Goal: Task Accomplishment & Management: Manage account settings

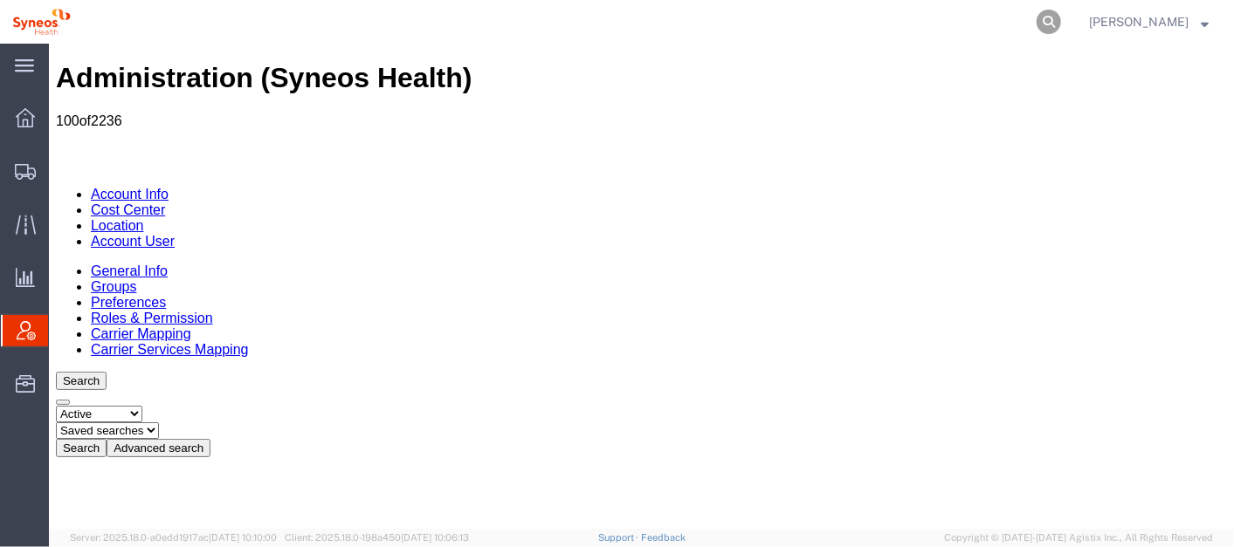
click at [1061, 32] on icon at bounding box center [1048, 22] width 24 height 24
type input "56712892"
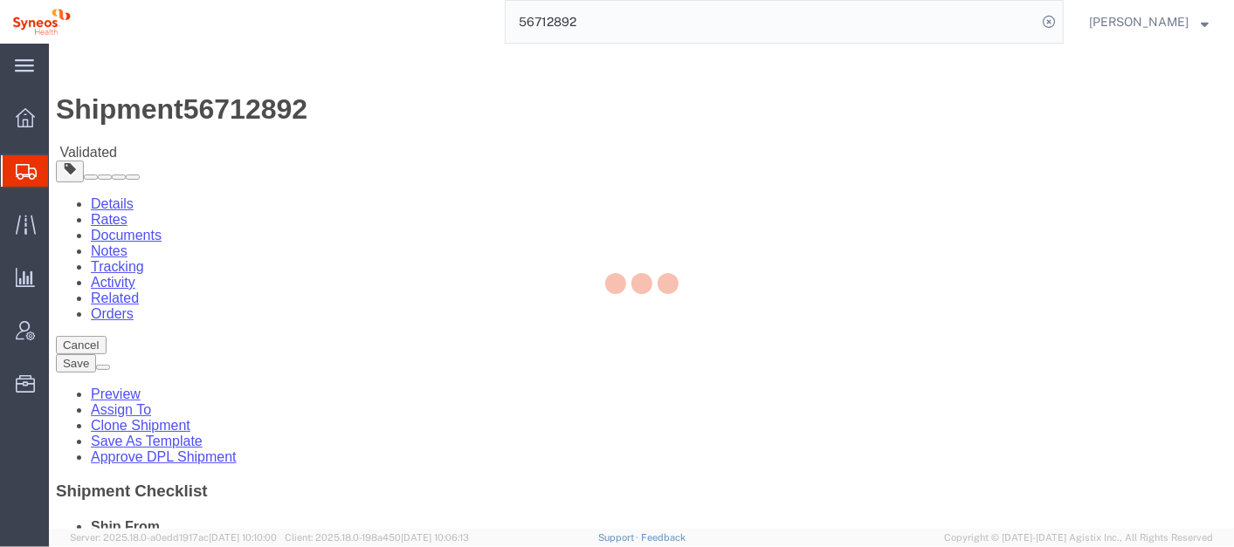
select select "63774"
select select
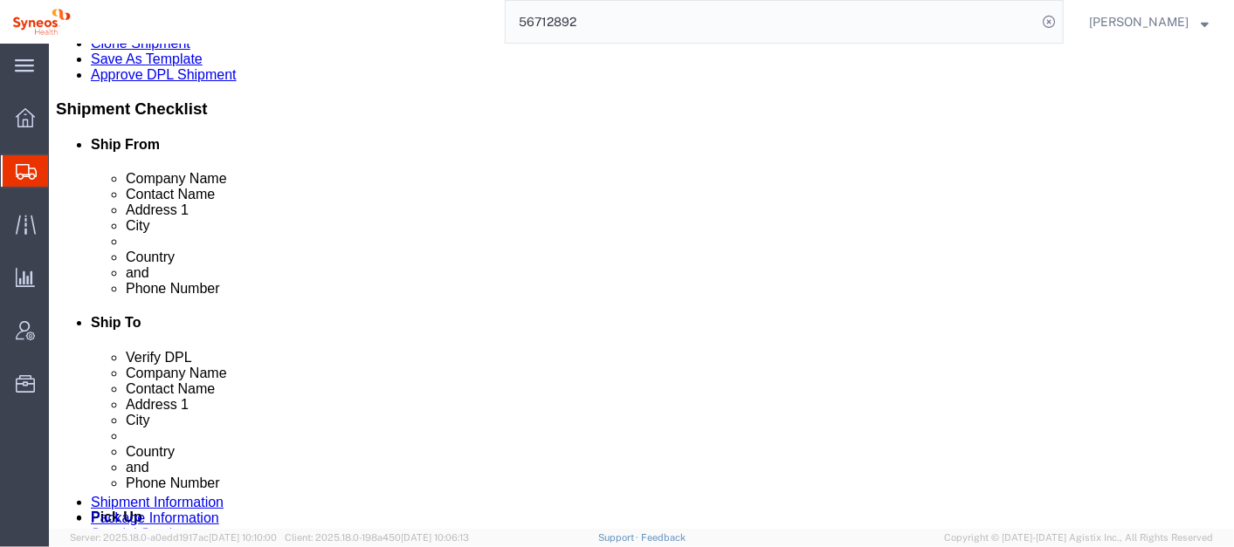
scroll to position [387, 0]
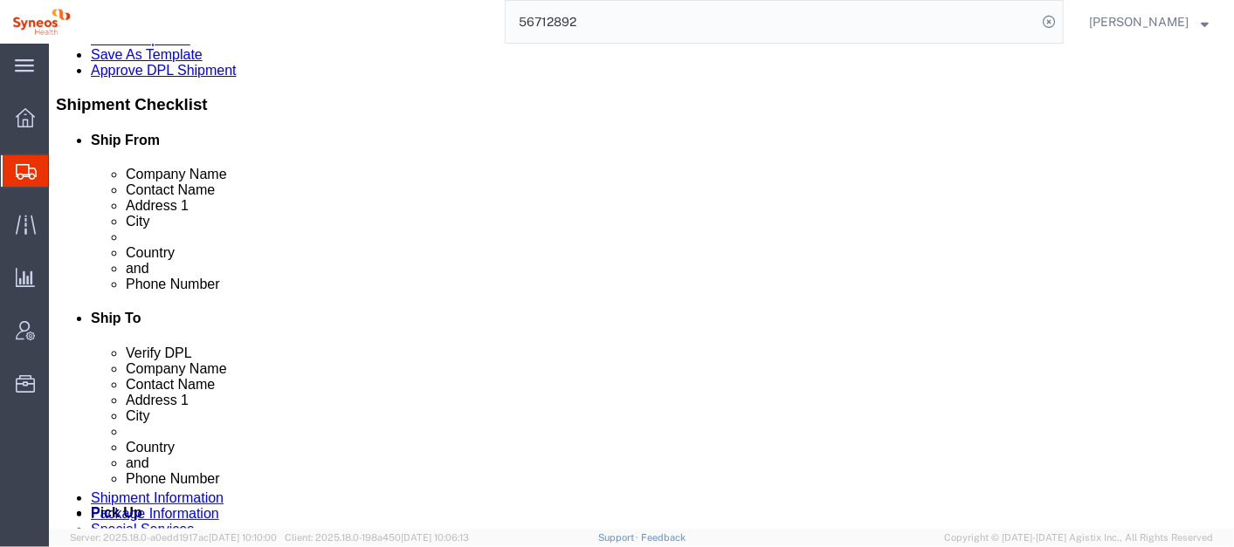
click link "ADDITIONAL INFORMATION"
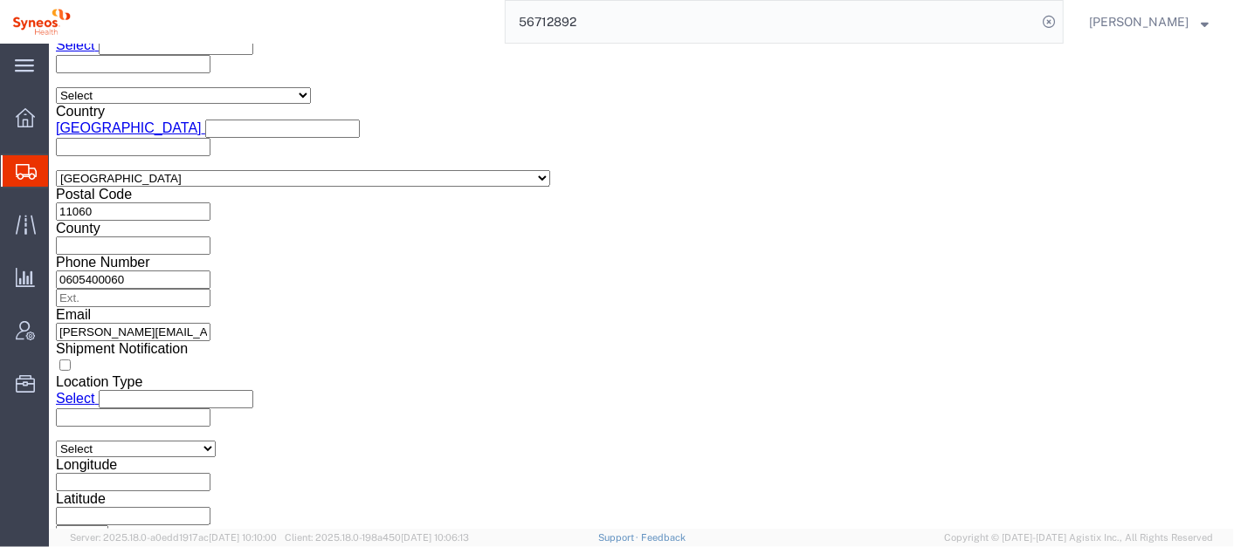
scroll to position [1333, 0]
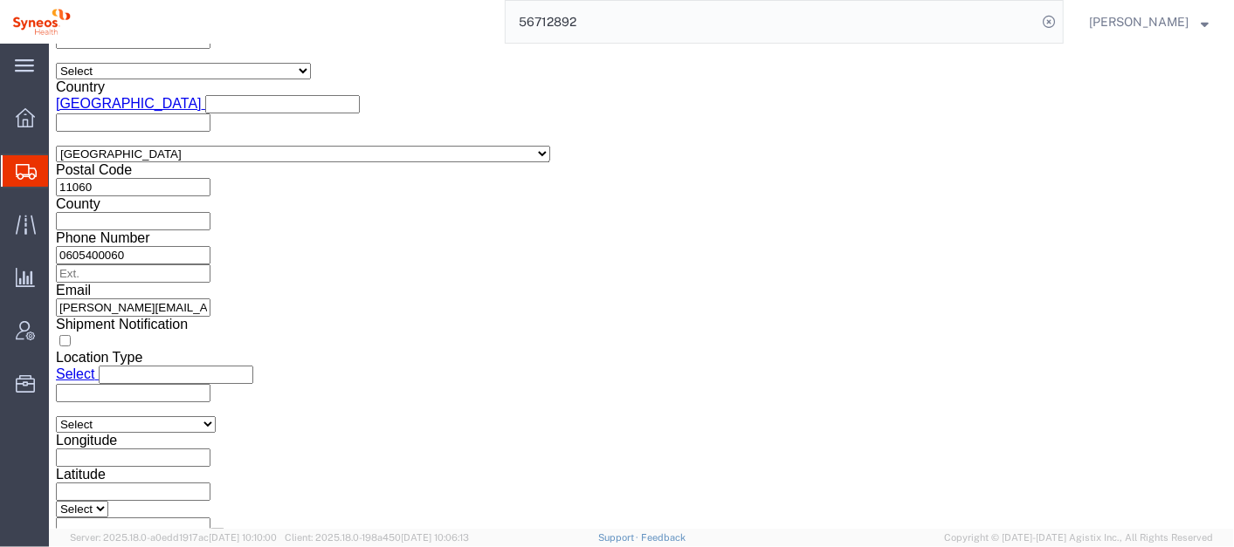
click button "Continue"
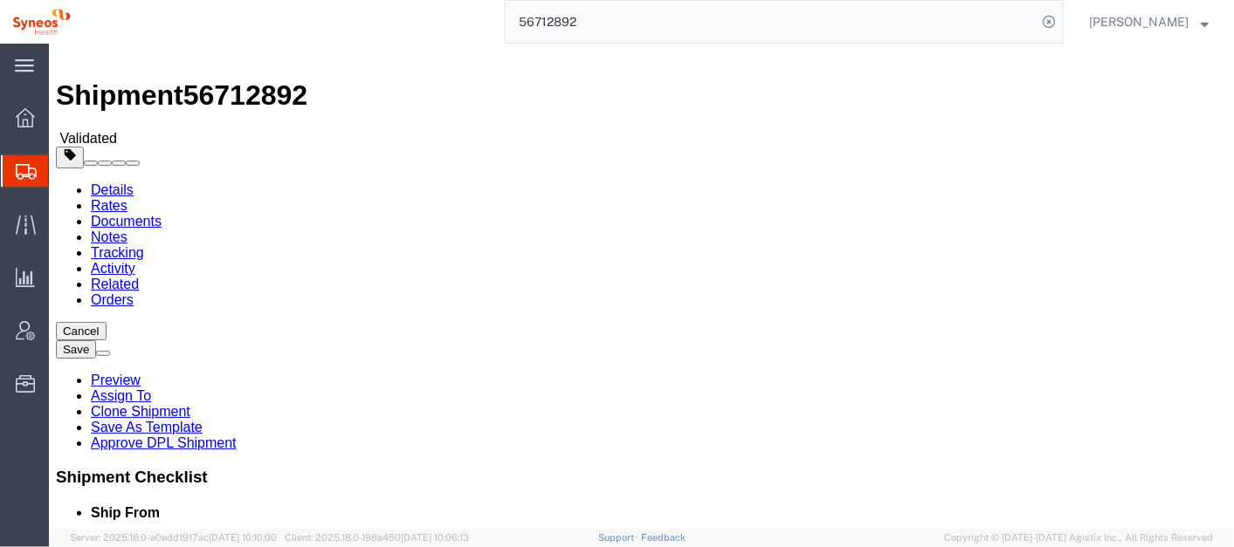
scroll to position [7, 0]
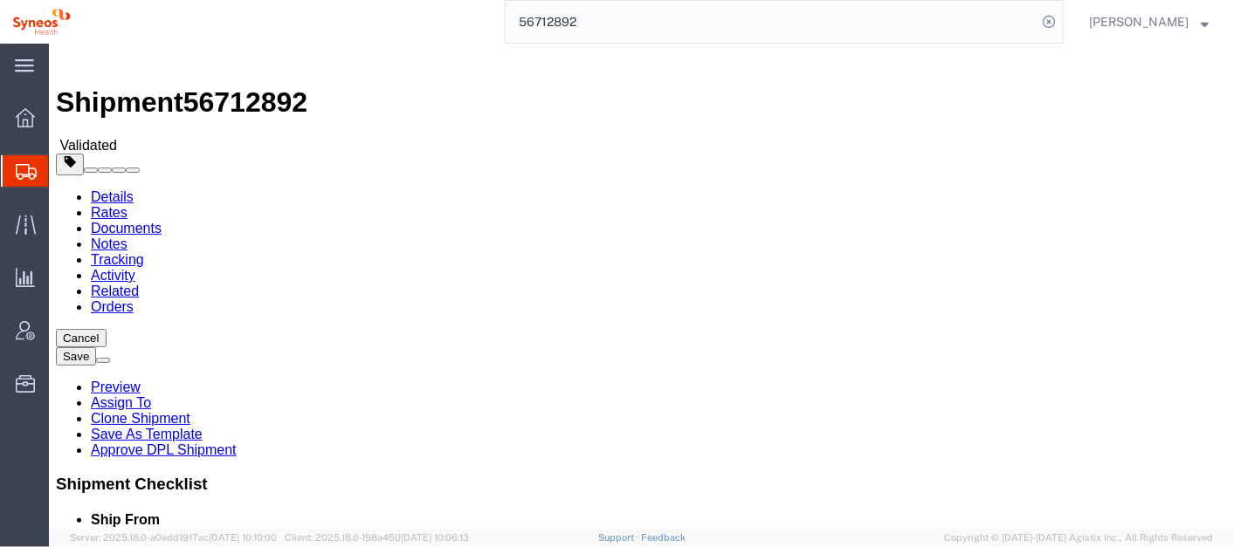
click button "Continue"
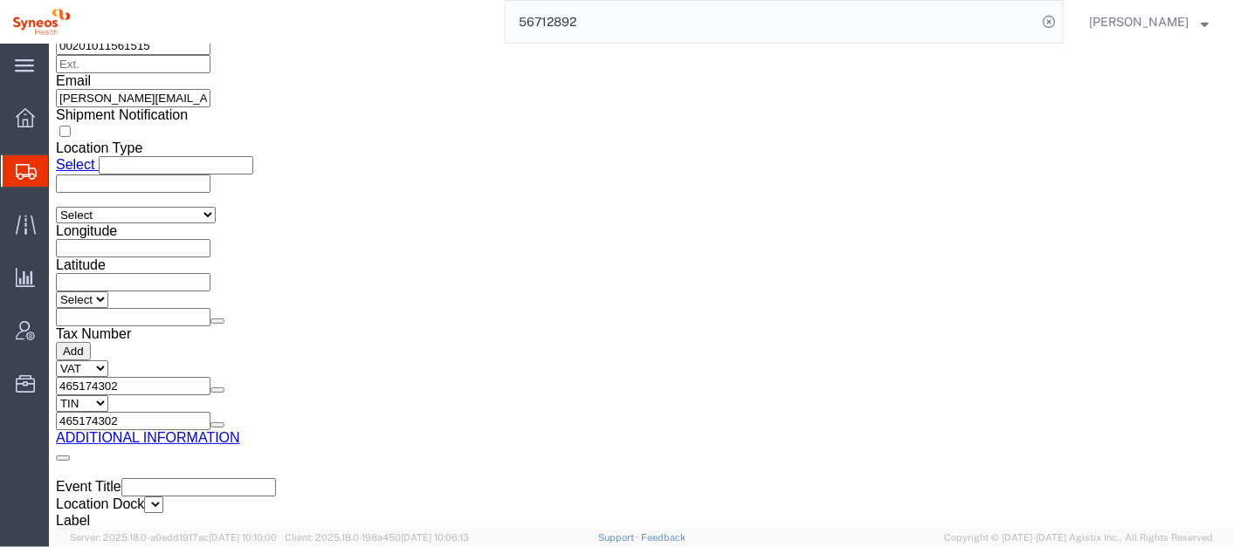
scroll to position [2611, 0]
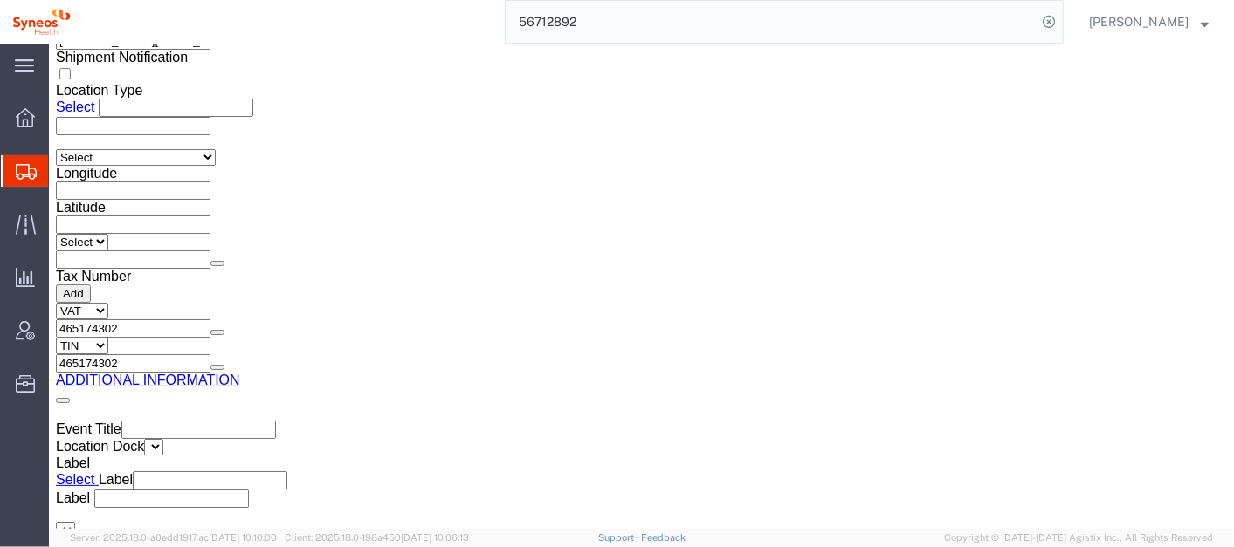
click button "Rate Shipment"
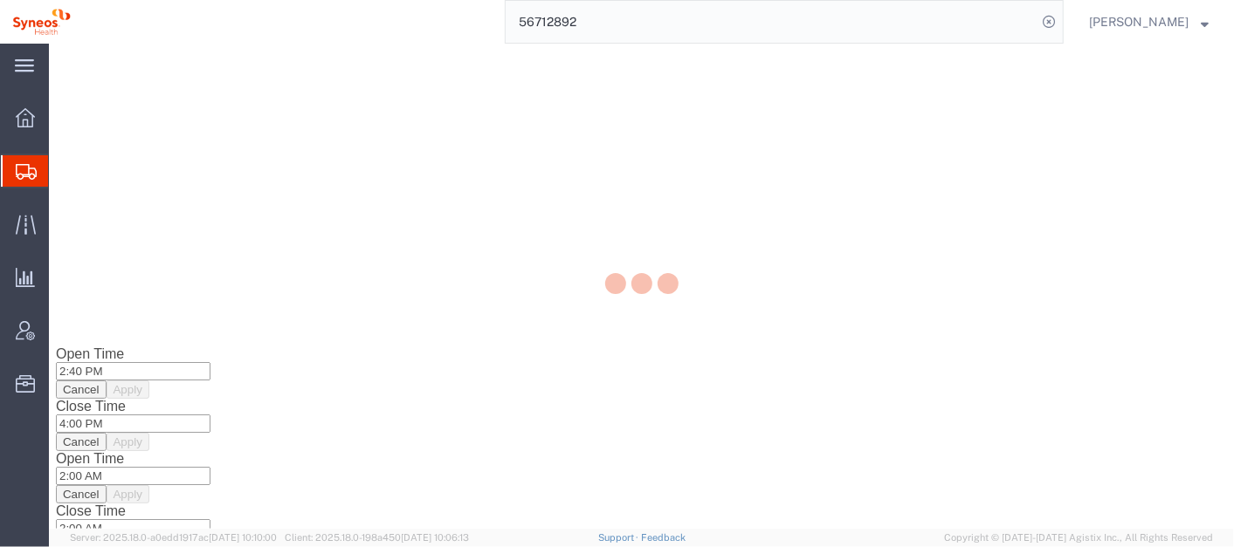
scroll to position [0, 0]
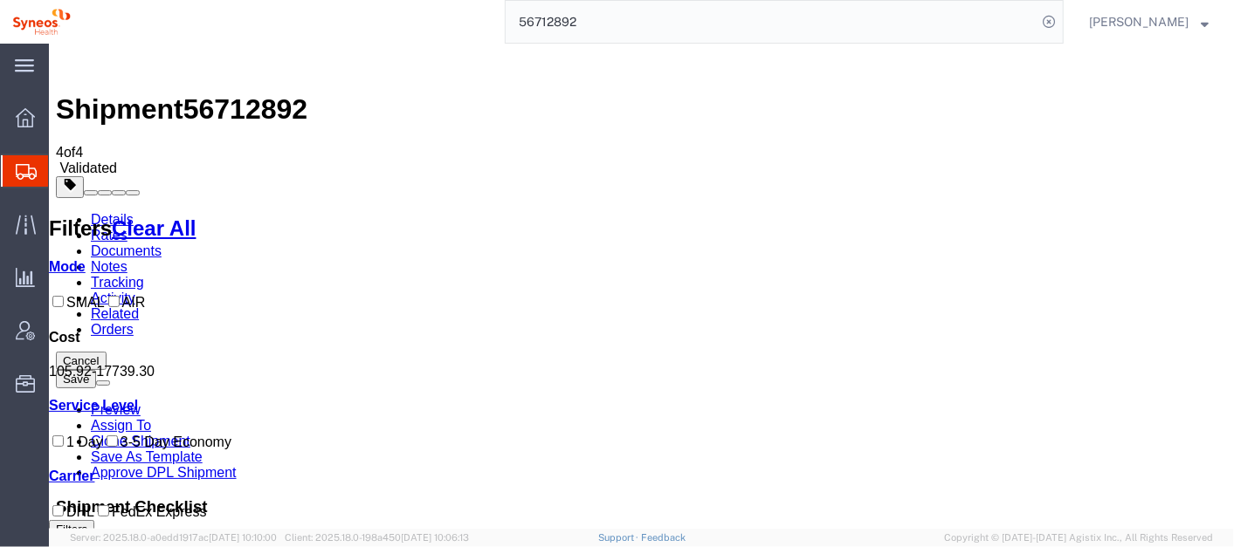
drag, startPoint x: 631, startPoint y: 209, endPoint x: 727, endPoint y: 206, distance: 96.1
click at [586, 32] on input "56712892" at bounding box center [770, 22] width 531 height 42
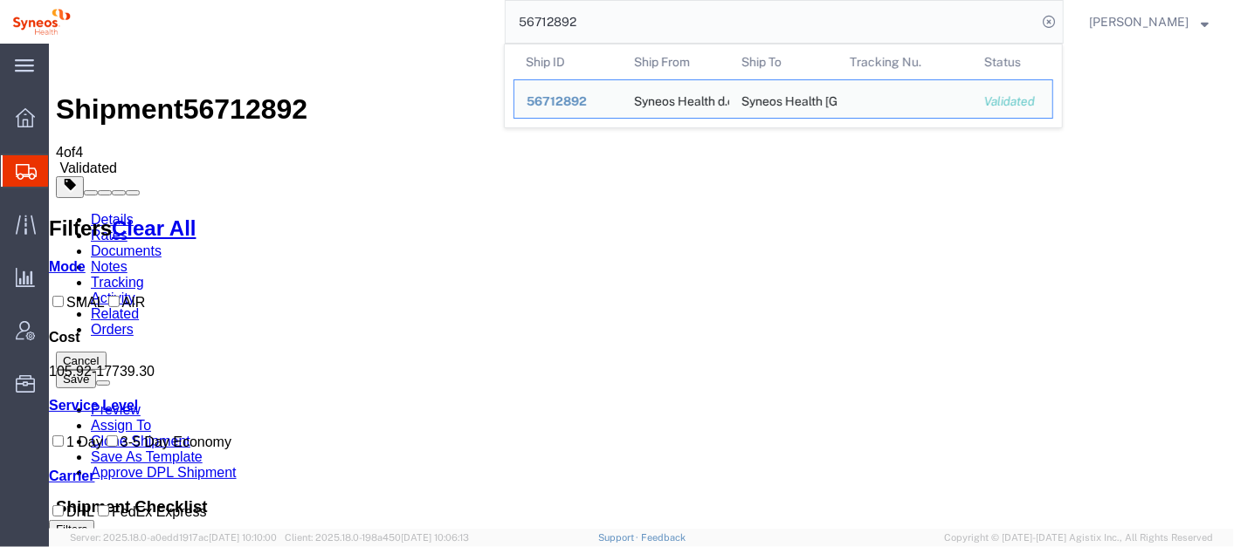
click at [586, 32] on input "56712892" at bounding box center [770, 22] width 531 height 42
click at [587, 13] on input "56712892" at bounding box center [770, 22] width 531 height 42
click at [106, 211] on link "Details" at bounding box center [111, 218] width 43 height 15
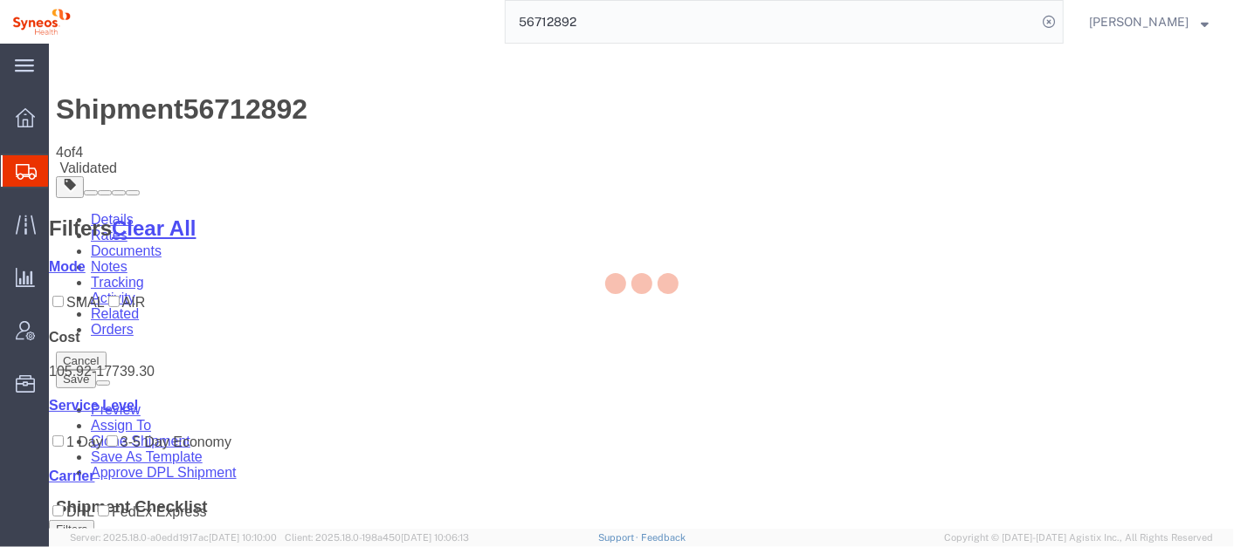
select select "63774"
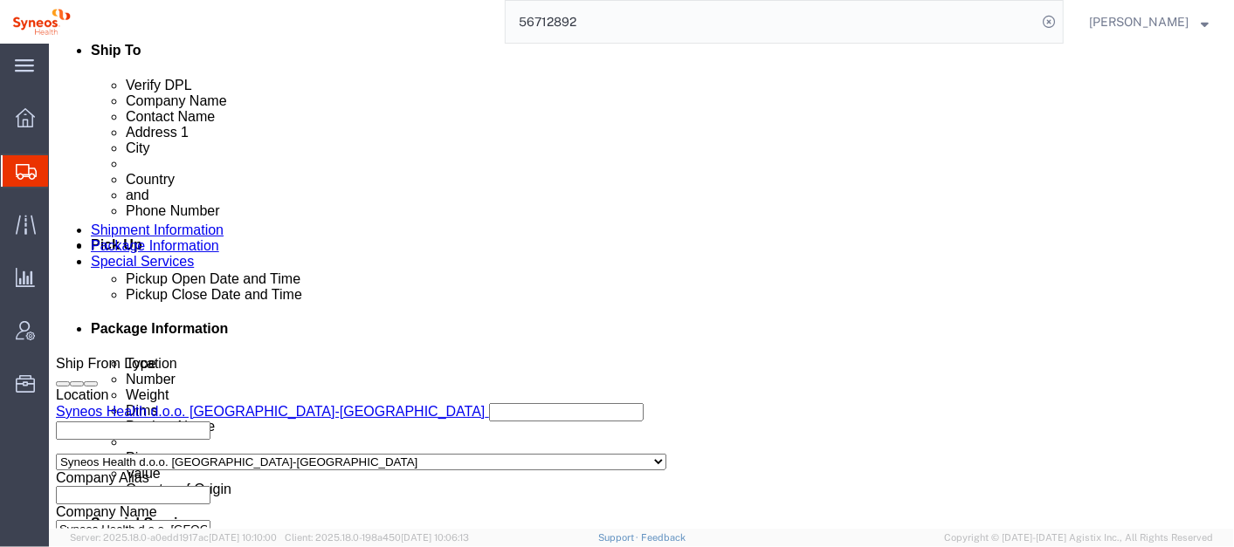
scroll to position [670, 0]
click button "Rate Shipment"
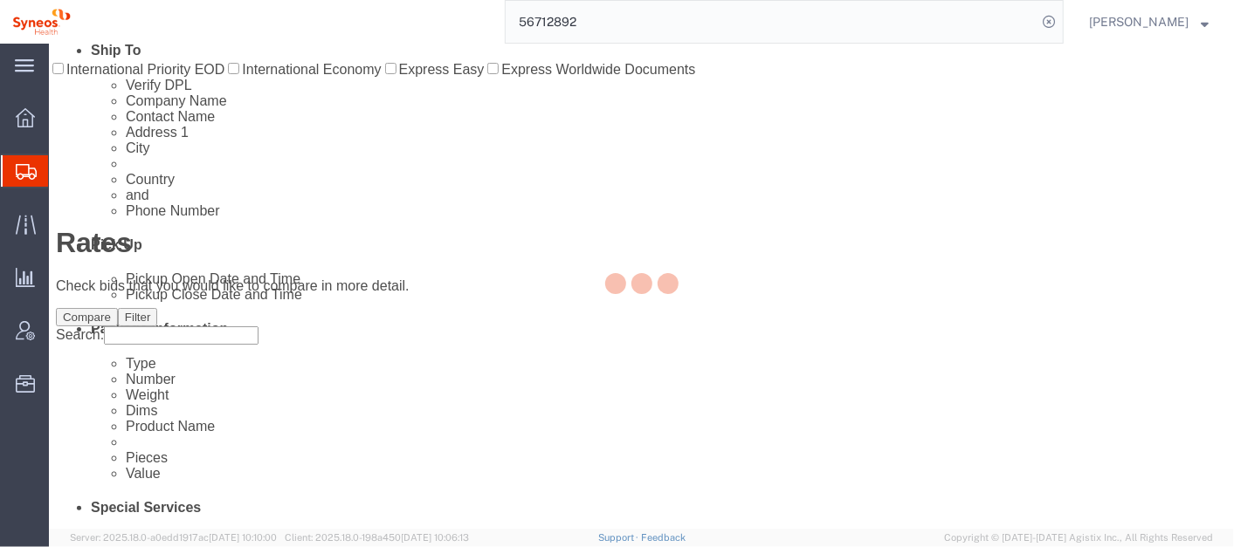
scroll to position [0, 0]
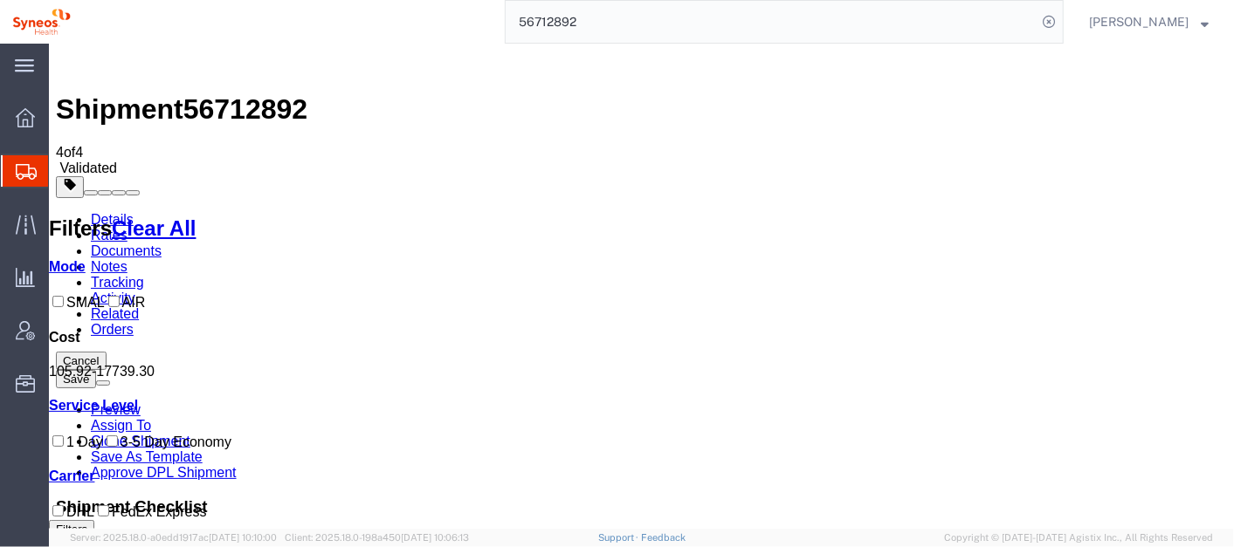
click at [116, 211] on link "Details" at bounding box center [111, 218] width 43 height 15
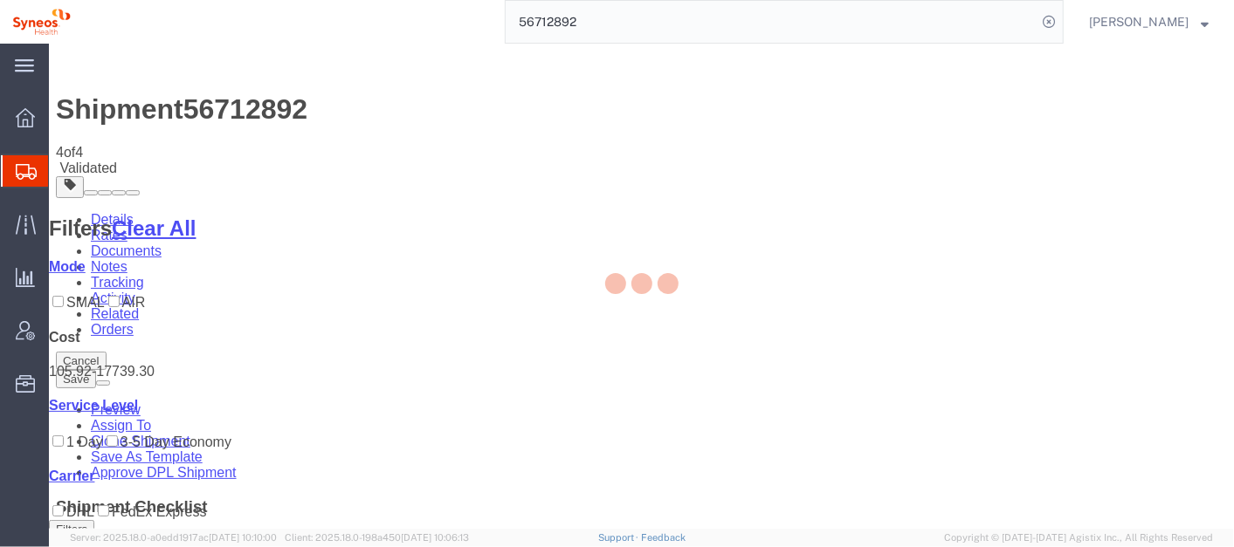
select select "63774"
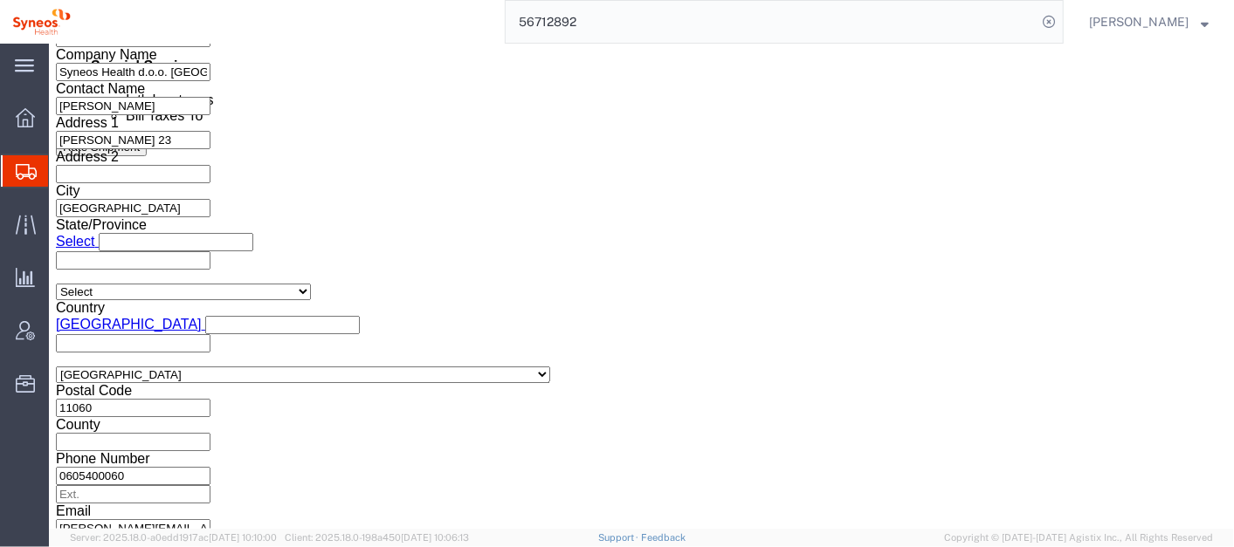
scroll to position [1165, 0]
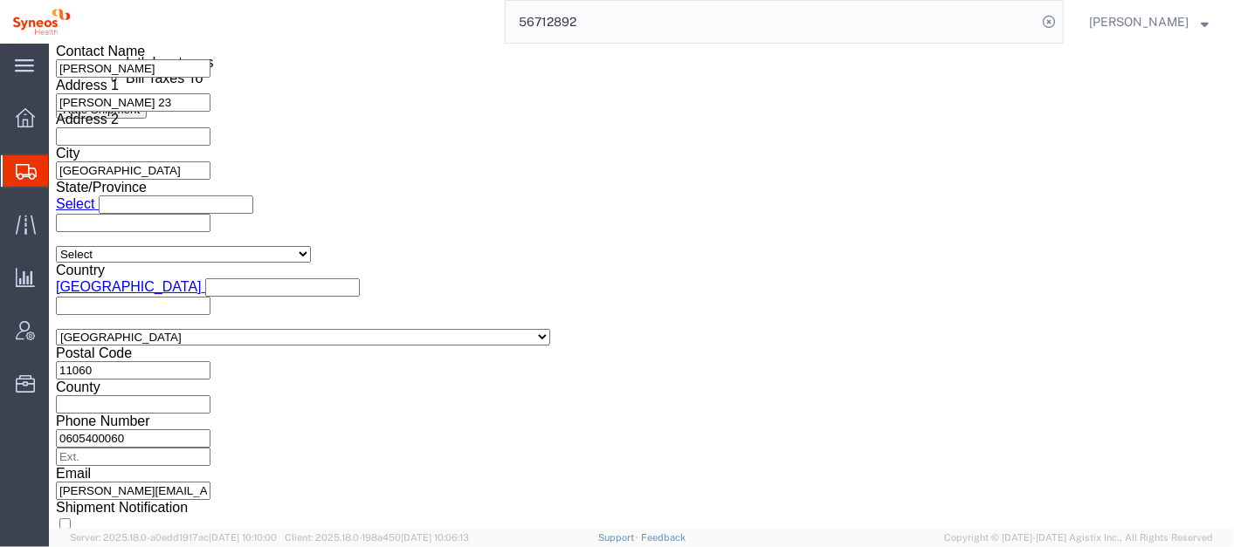
click button "Continue"
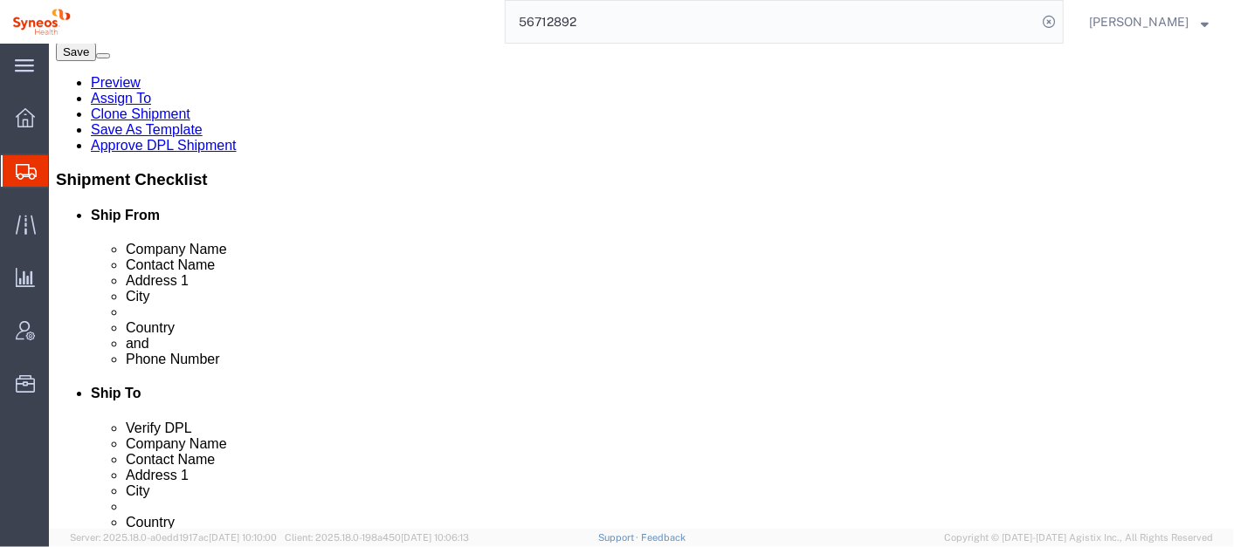
scroll to position [429, 0]
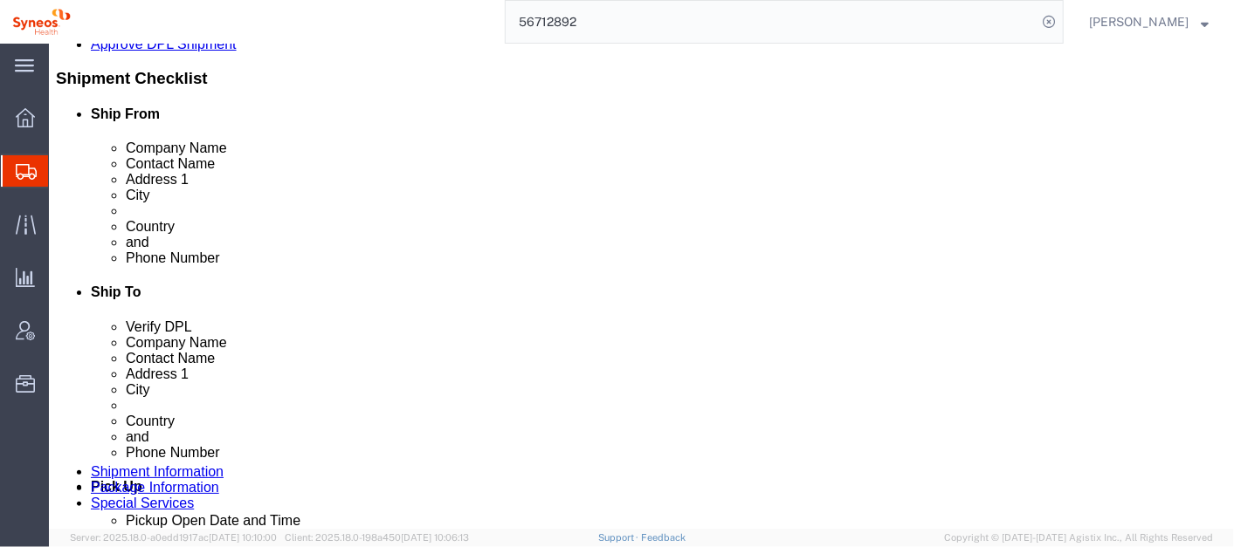
click button "Continue"
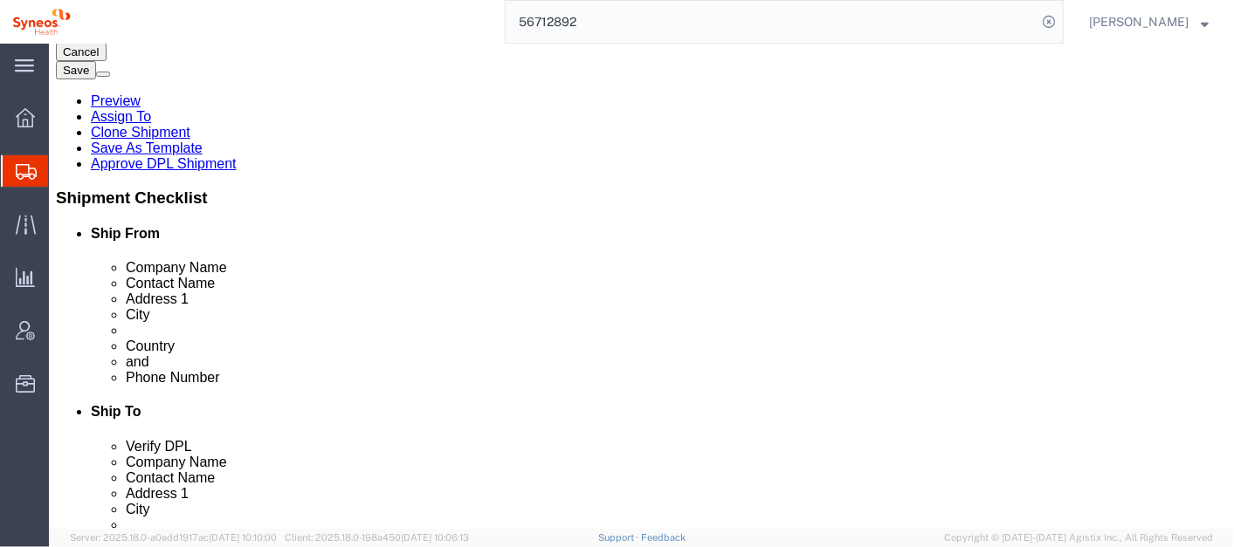
scroll to position [289, 0]
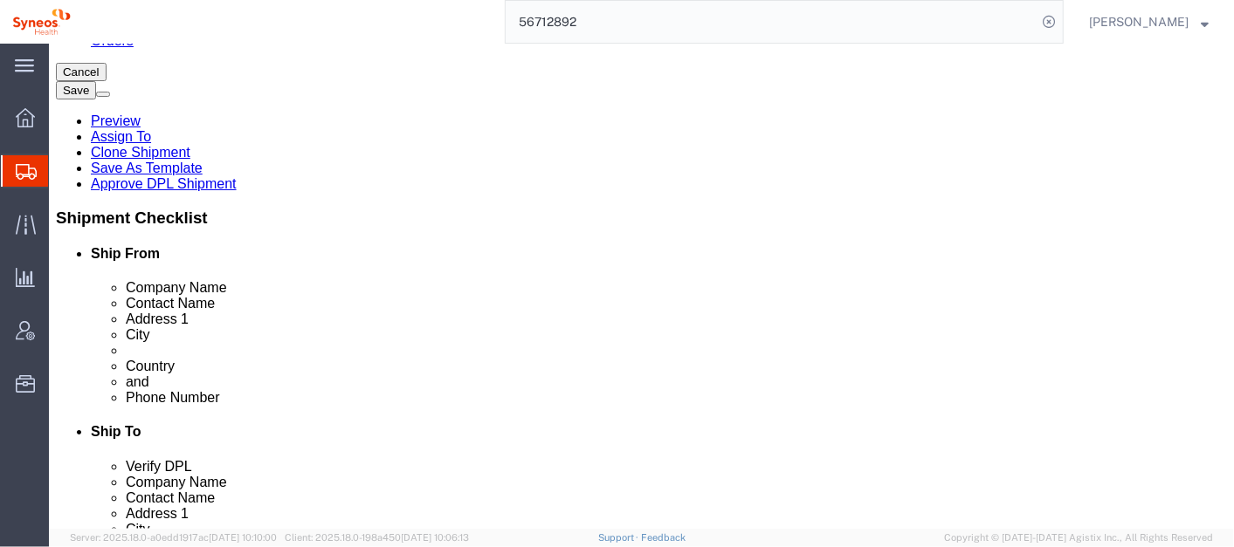
click button "Rate Shipment"
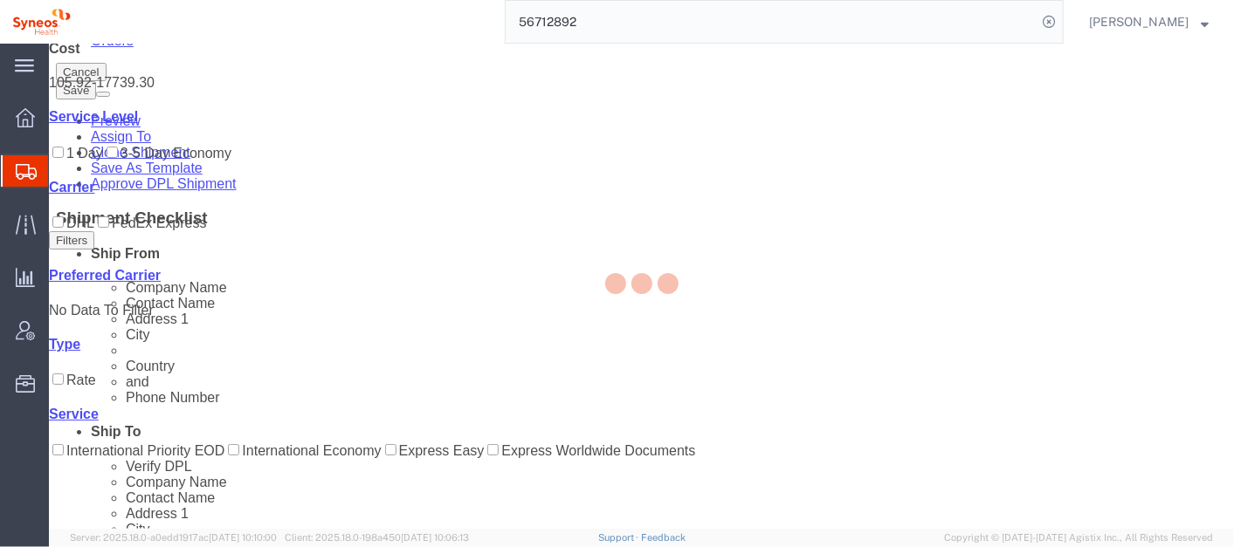
scroll to position [0, 0]
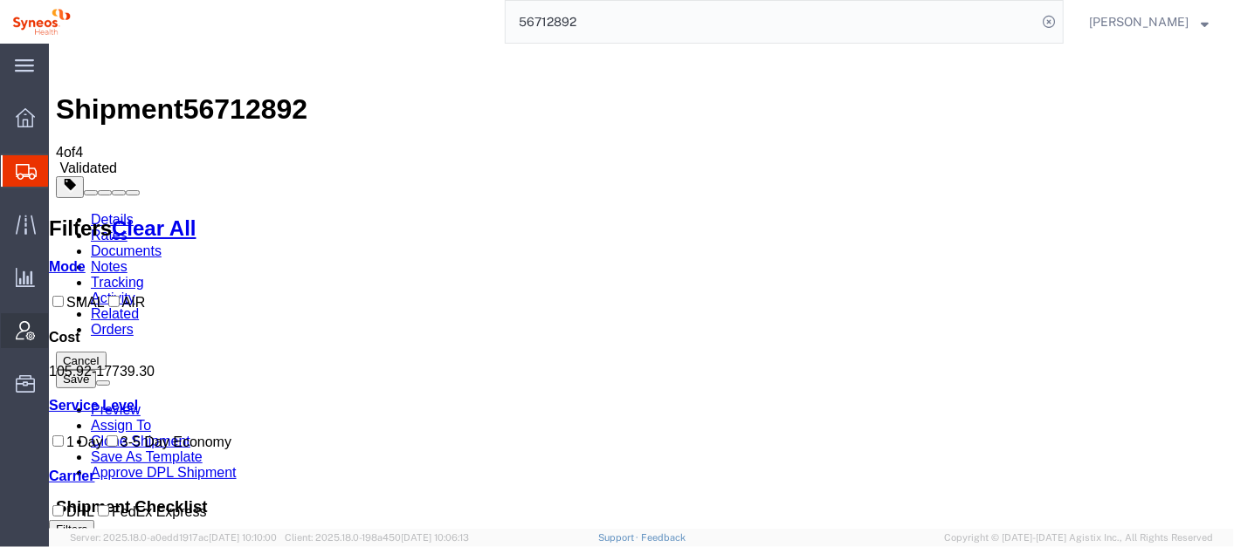
click at [60, 326] on span "Account Admin" at bounding box center [54, 330] width 12 height 35
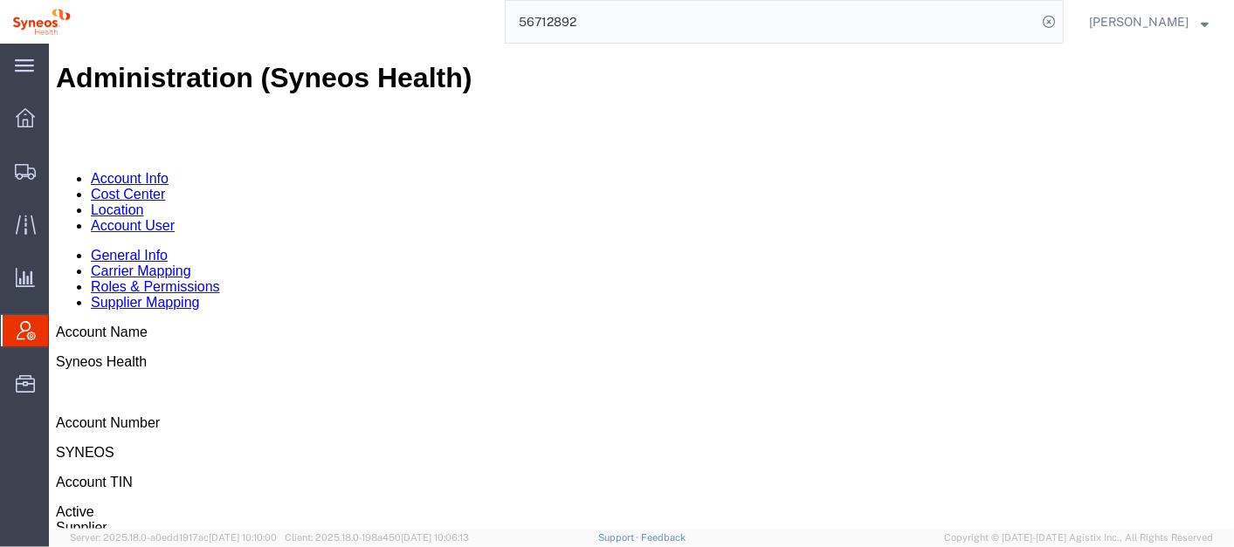
click at [174, 217] on link "Account User" at bounding box center [132, 224] width 84 height 15
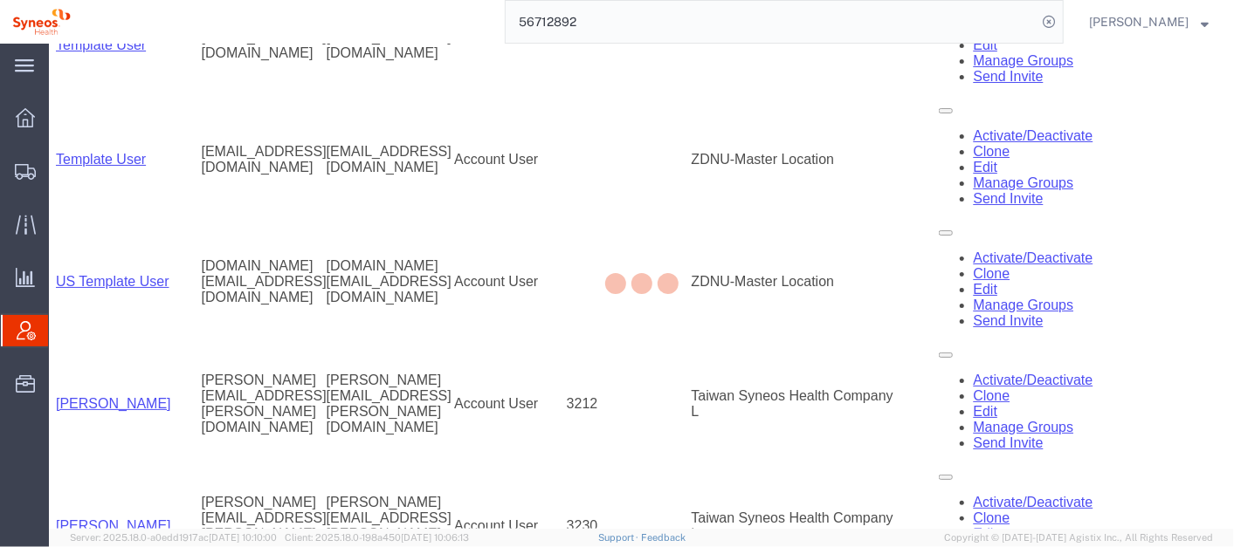
scroll to position [1098, 0]
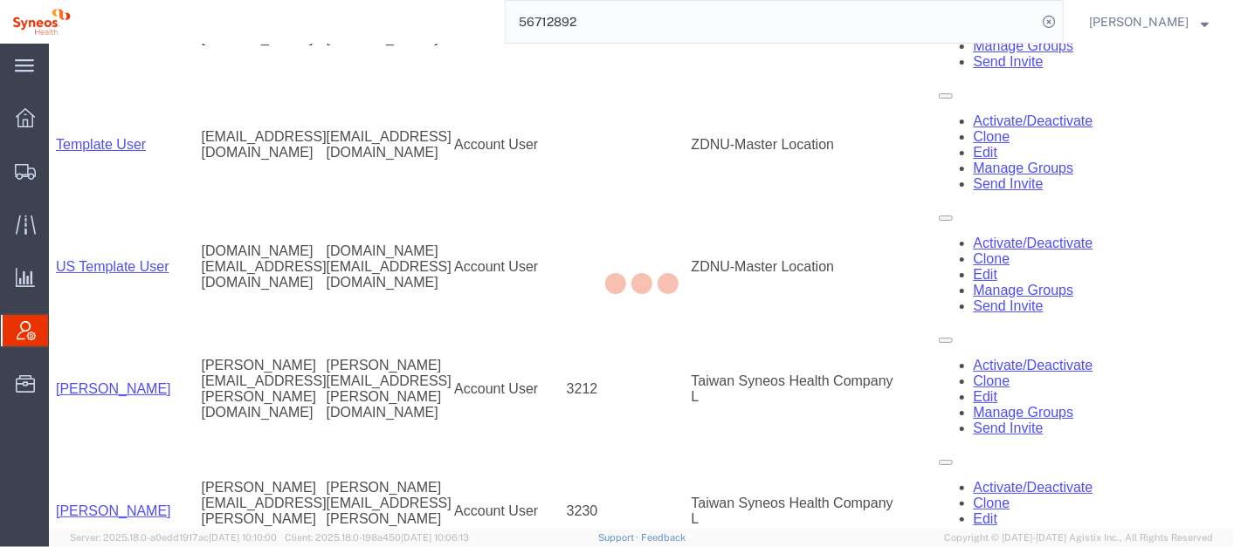
drag, startPoint x: 1227, startPoint y: 135, endPoint x: 1281, endPoint y: 552, distance: 419.9
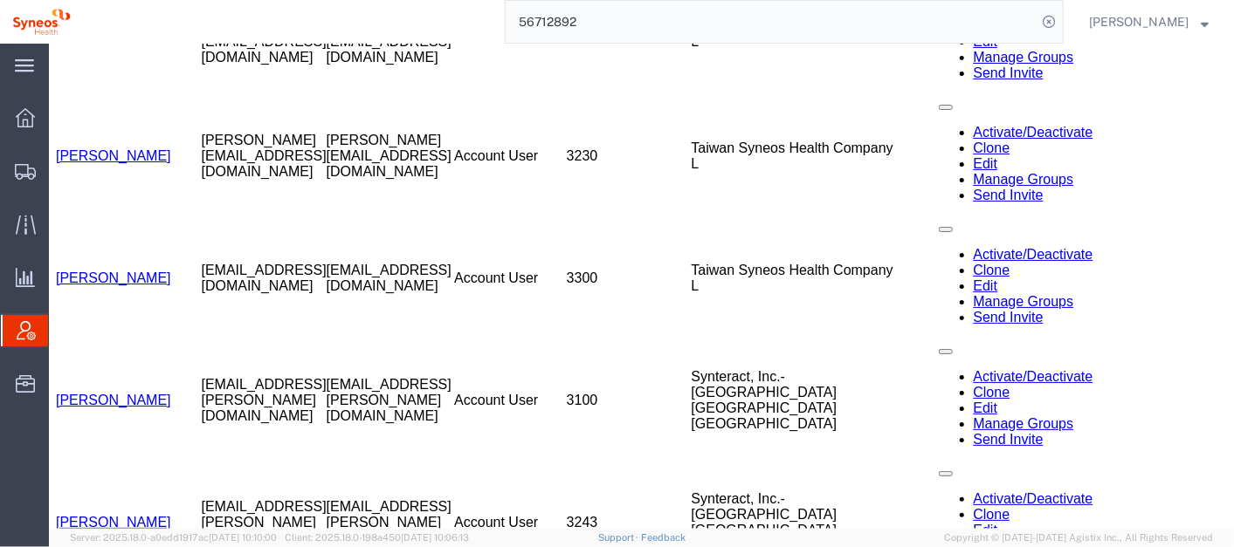
scroll to position [3781, 0]
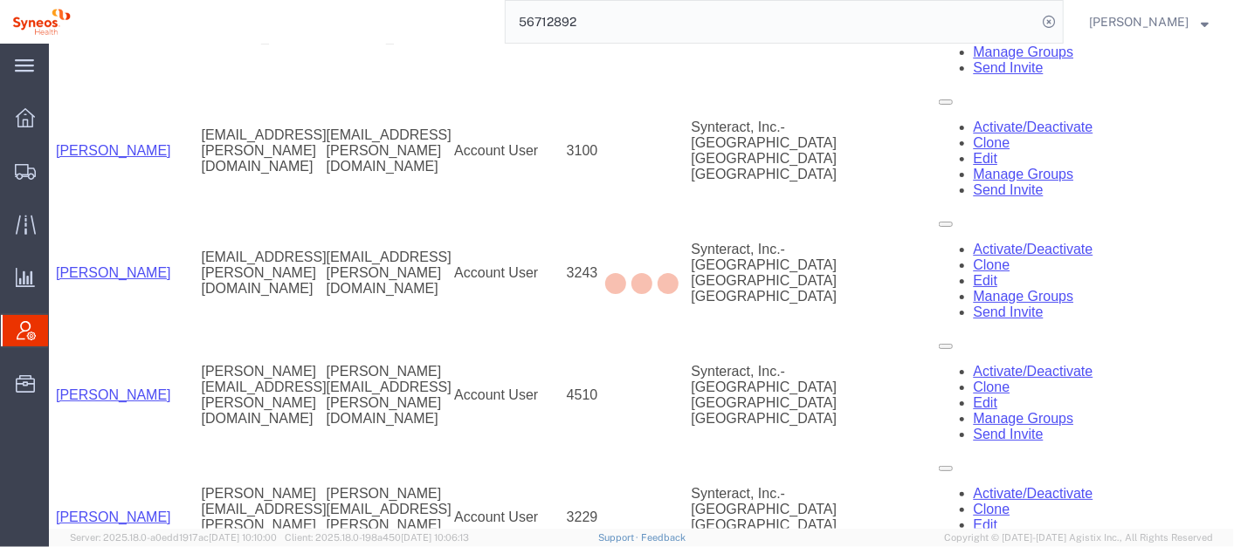
drag, startPoint x: 1227, startPoint y: 324, endPoint x: 1281, endPoint y: 559, distance: 241.0
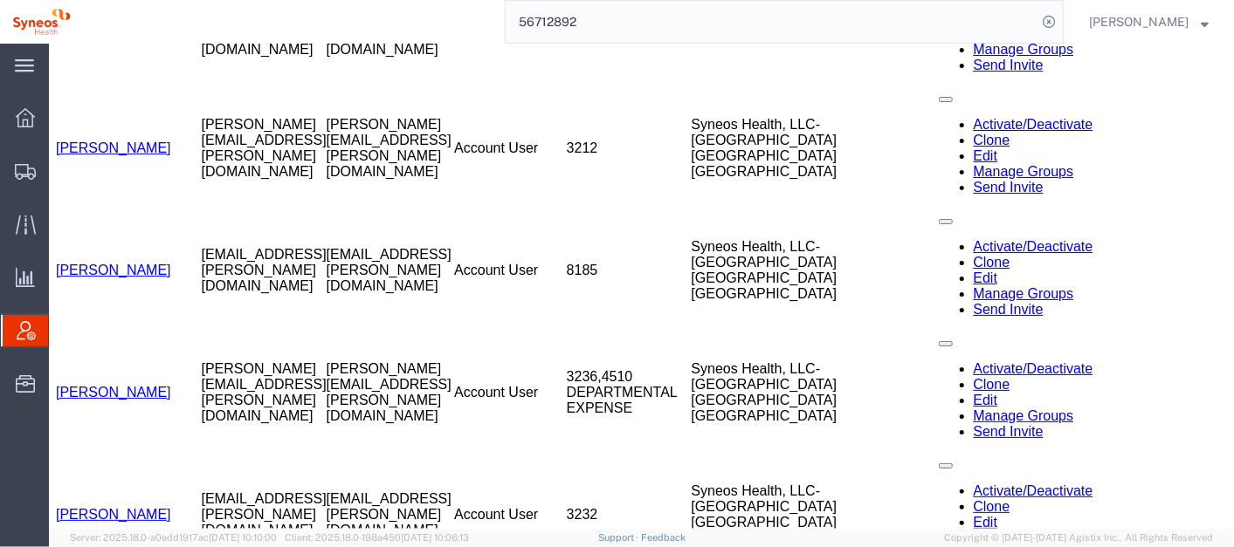
scroll to position [5123, 0]
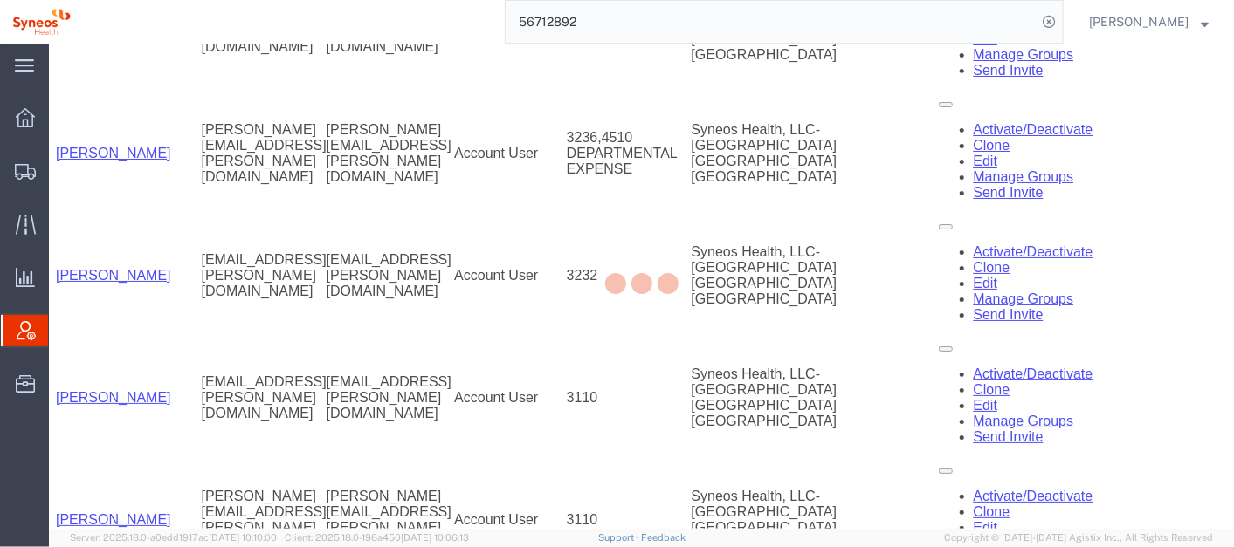
drag, startPoint x: 1230, startPoint y: 376, endPoint x: 1270, endPoint y: 553, distance: 181.7
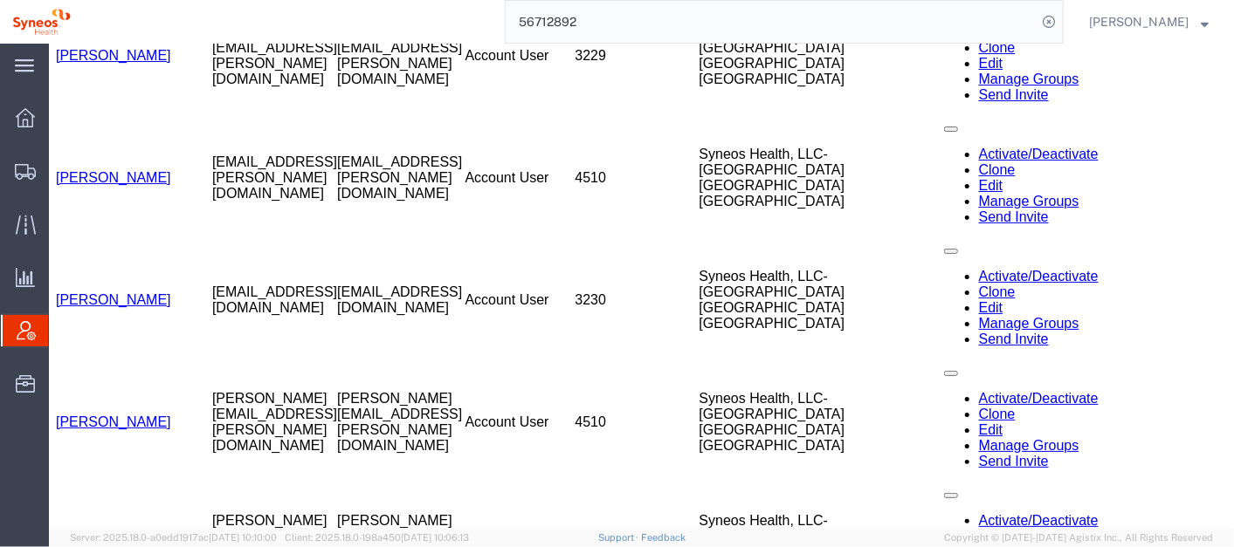
scroll to position [11829, 0]
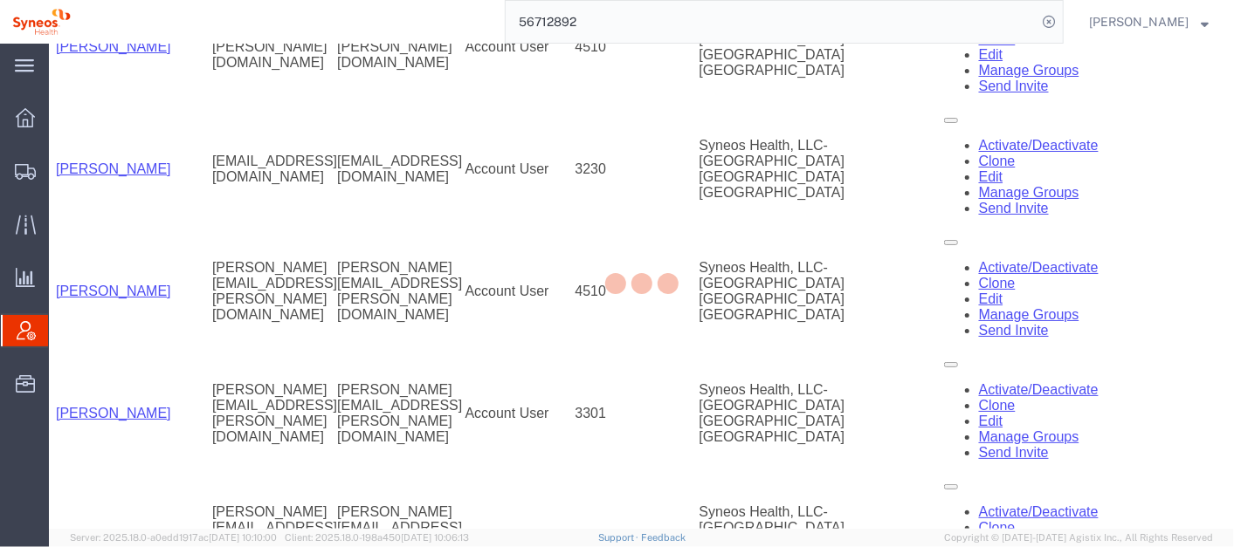
drag, startPoint x: 1226, startPoint y: 457, endPoint x: 1268, endPoint y: 567, distance: 116.9
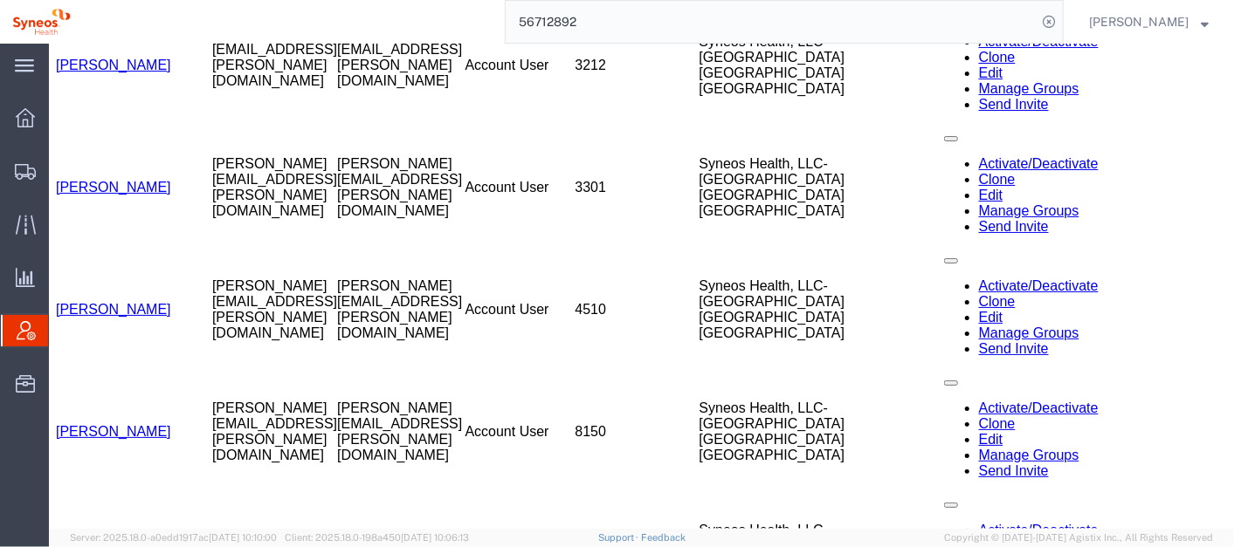
scroll to position [21218, 0]
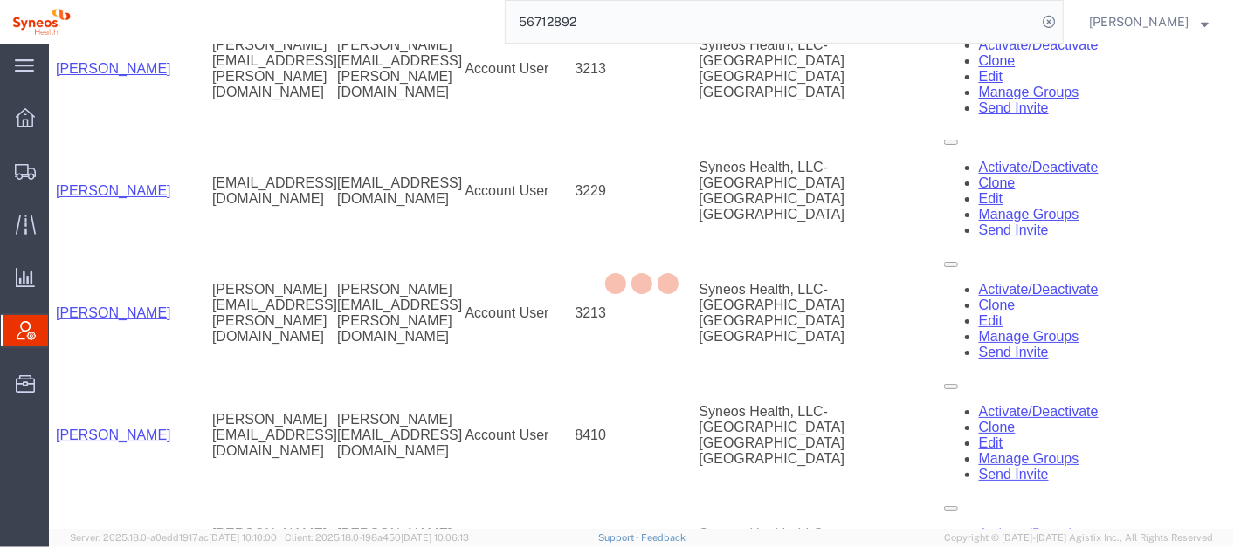
drag, startPoint x: 1229, startPoint y: 490, endPoint x: 1275, endPoint y: 576, distance: 97.6
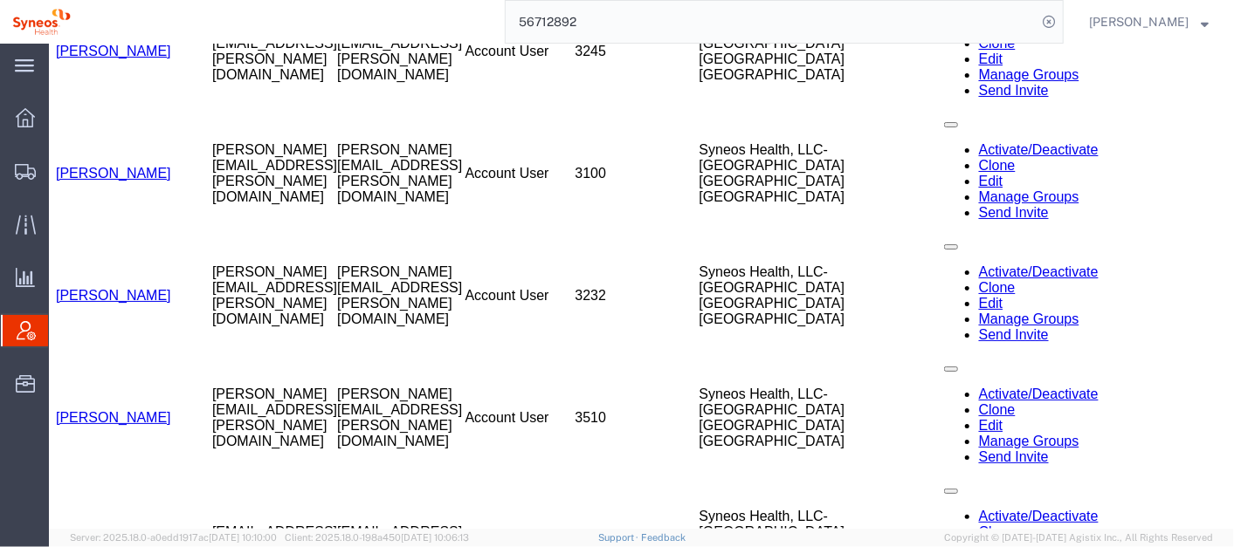
scroll to position [23901, 0]
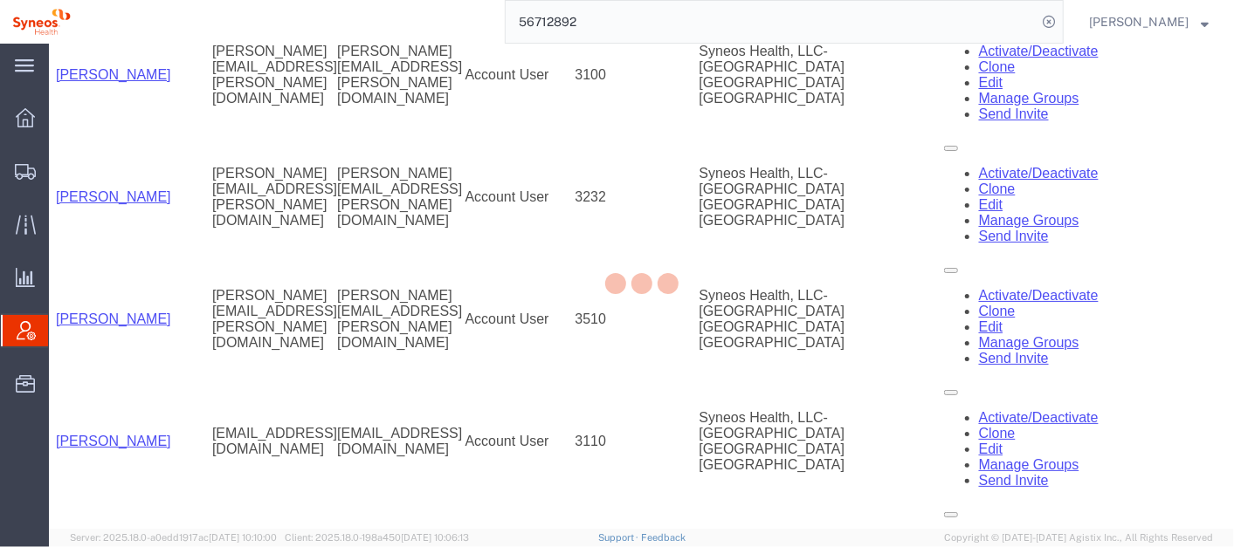
drag, startPoint x: 1229, startPoint y: 490, endPoint x: 1277, endPoint y: 574, distance: 97.3
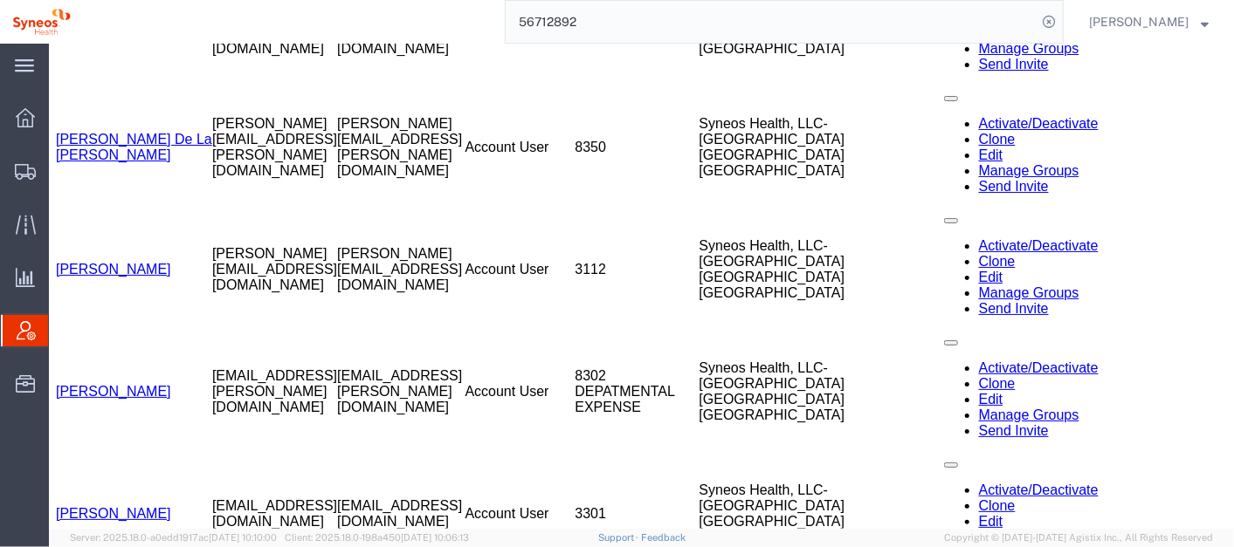
scroll to position [25242, 0]
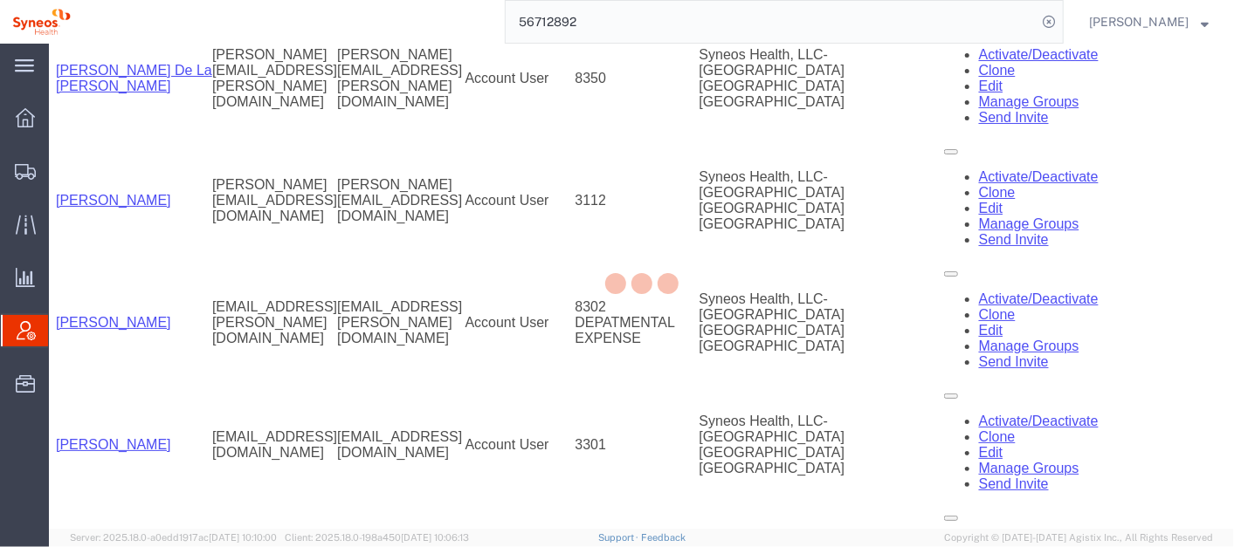
drag, startPoint x: 1231, startPoint y: 490, endPoint x: 1278, endPoint y: 570, distance: 93.1
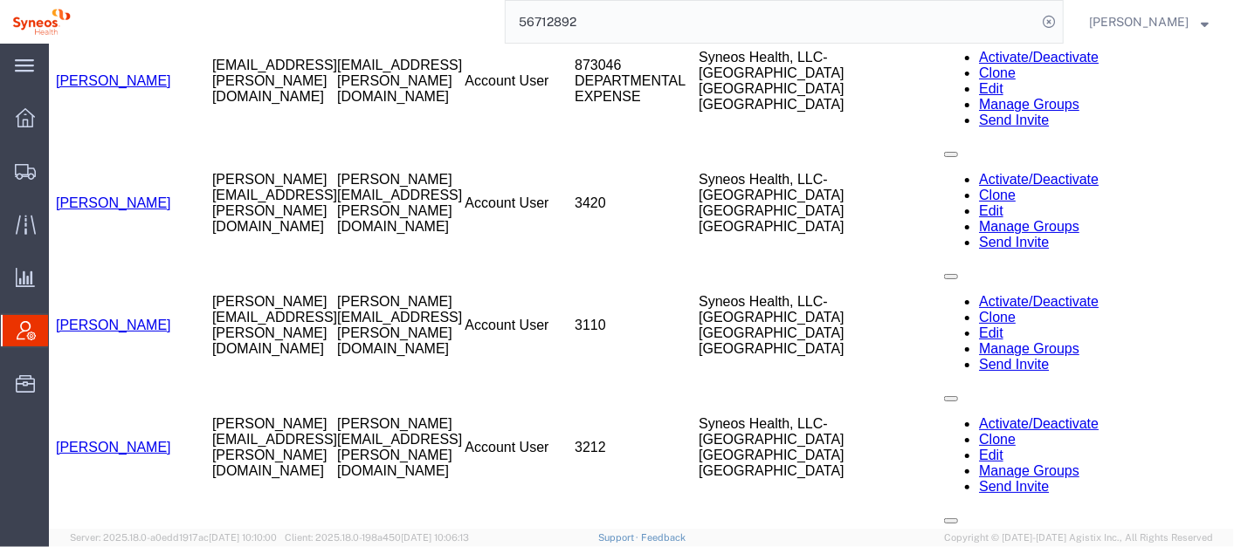
scroll to position [27926, 0]
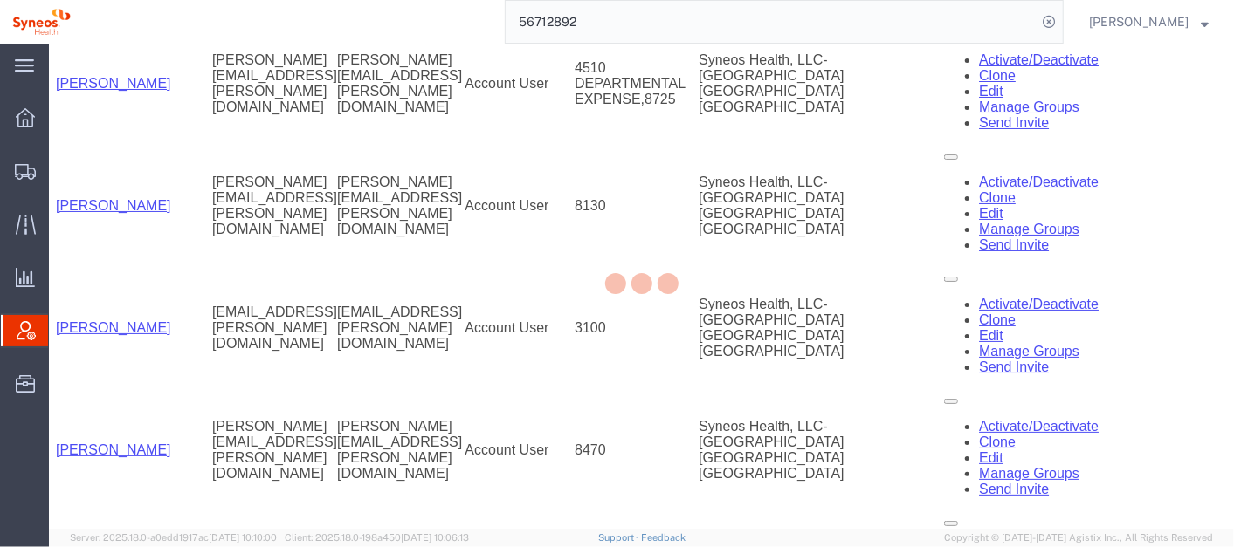
drag, startPoint x: 1230, startPoint y: 498, endPoint x: 1278, endPoint y: 577, distance: 92.1
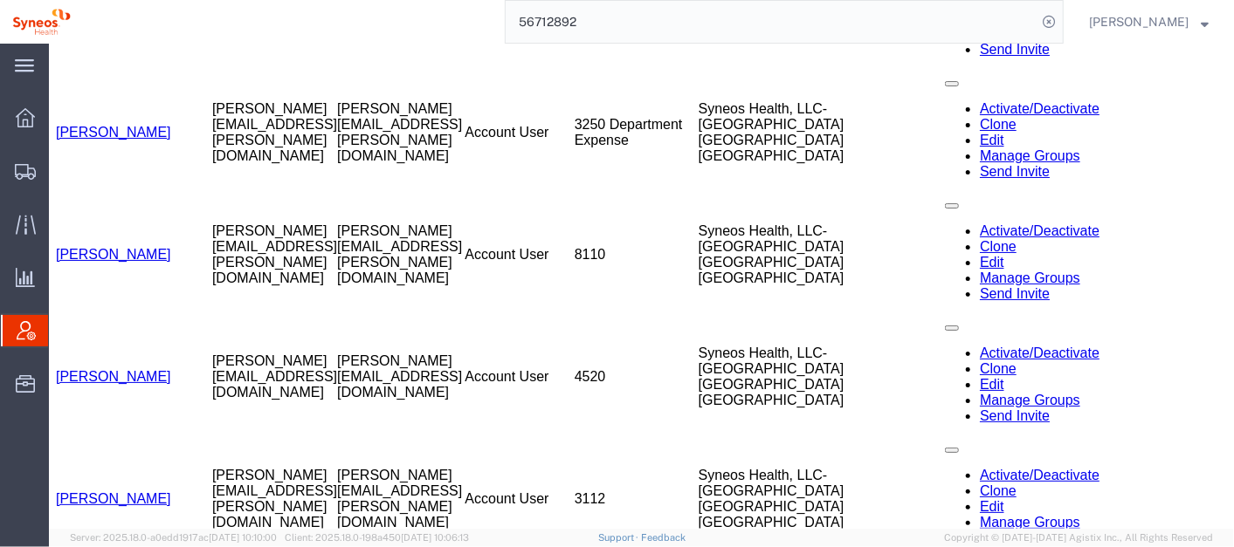
scroll to position [30608, 0]
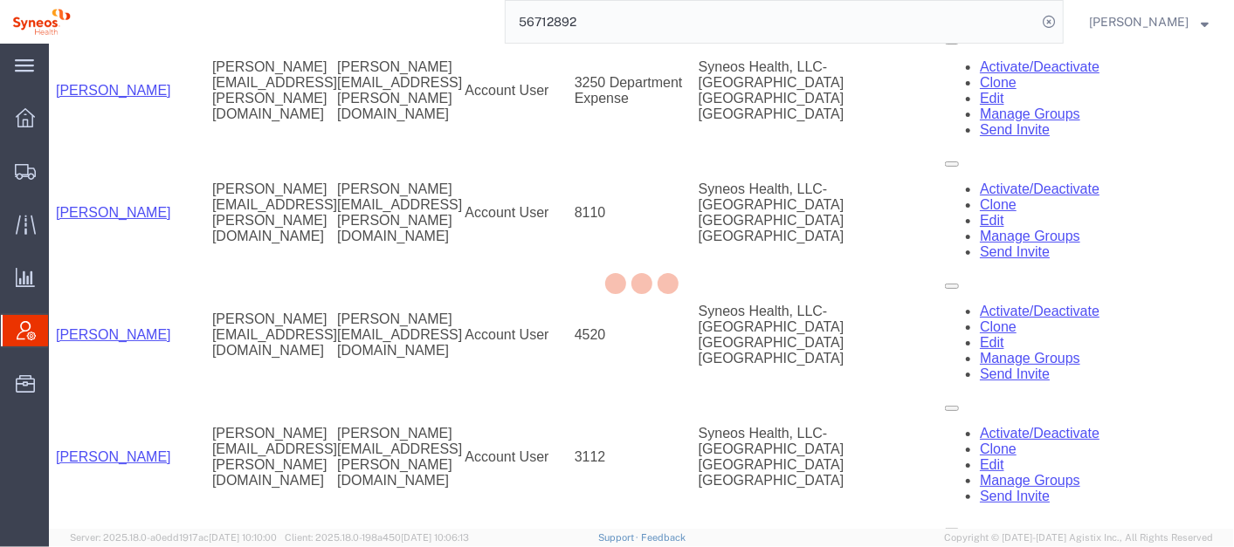
drag, startPoint x: 1228, startPoint y: 499, endPoint x: 1280, endPoint y: 574, distance: 90.3
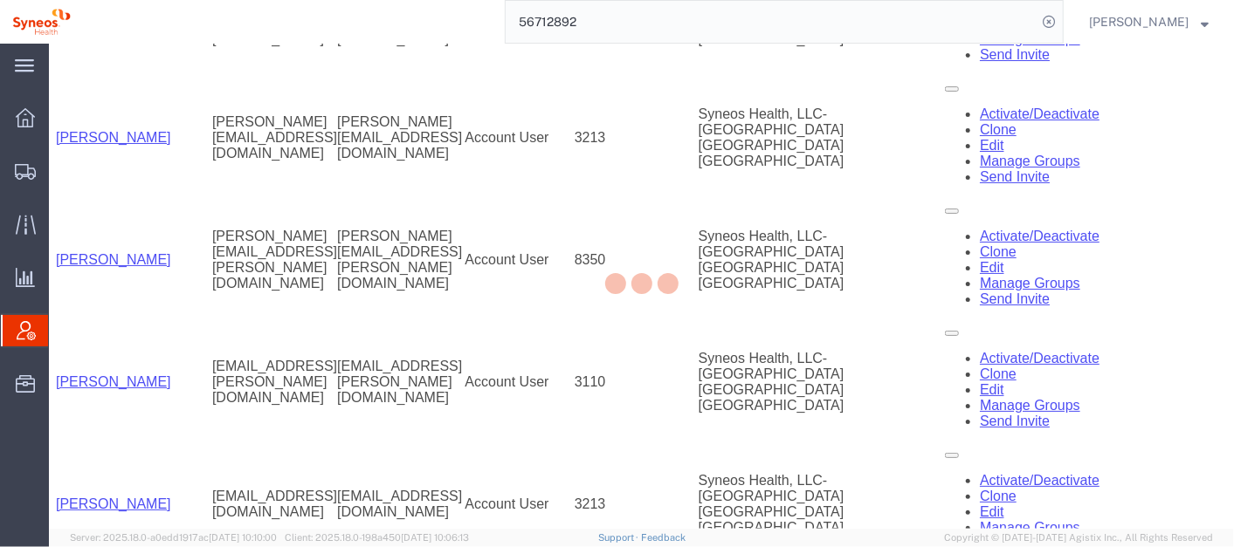
scroll to position [31950, 0]
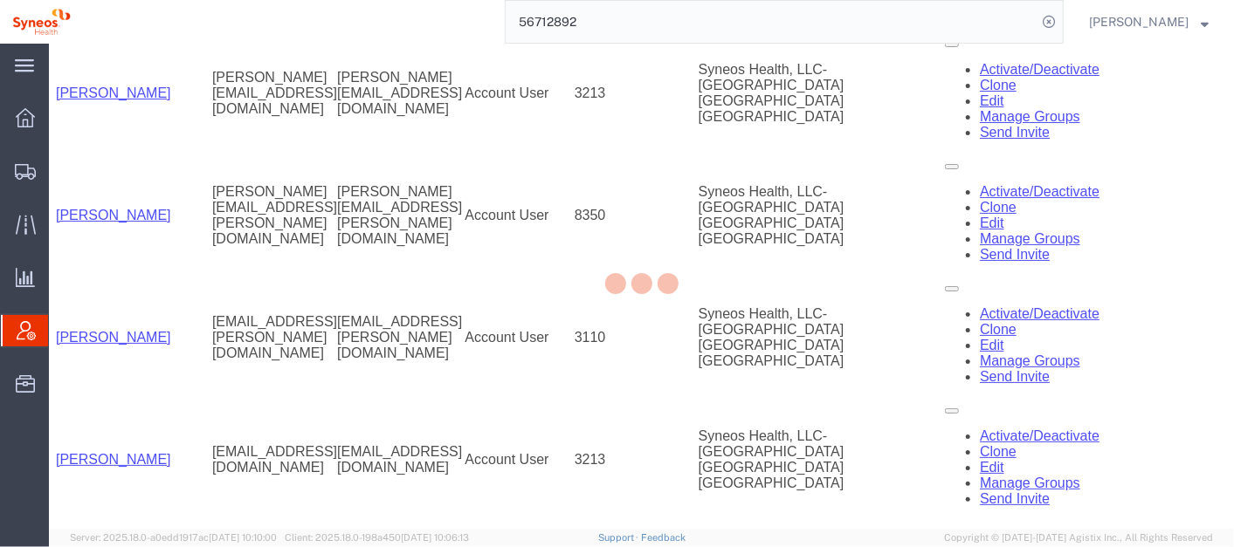
drag, startPoint x: 1227, startPoint y: 500, endPoint x: 1277, endPoint y: 574, distance: 88.6
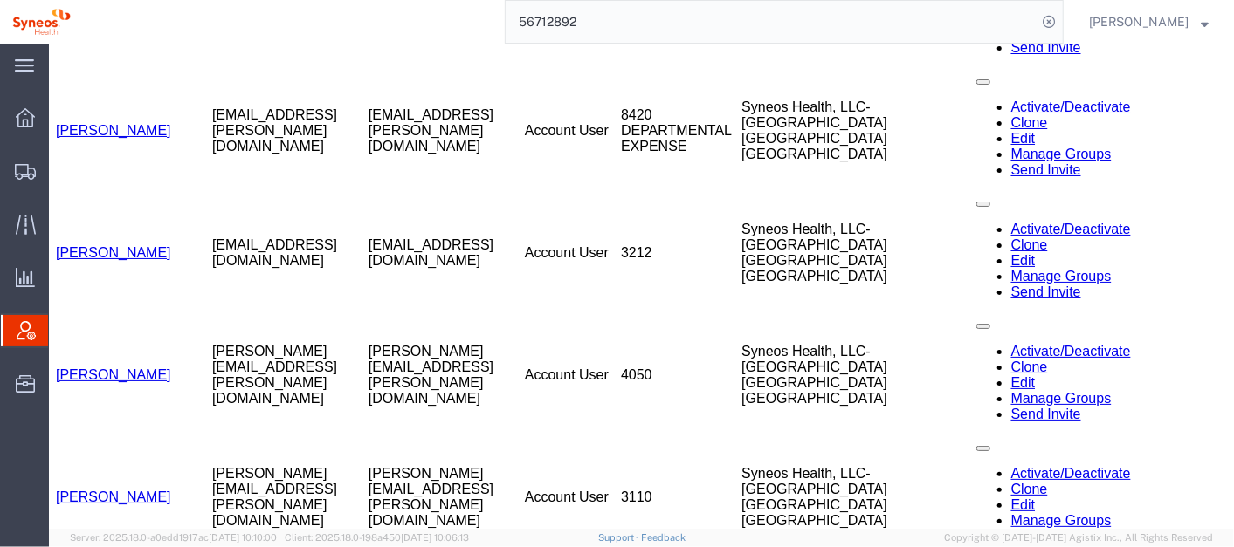
scroll to position [37314, 0]
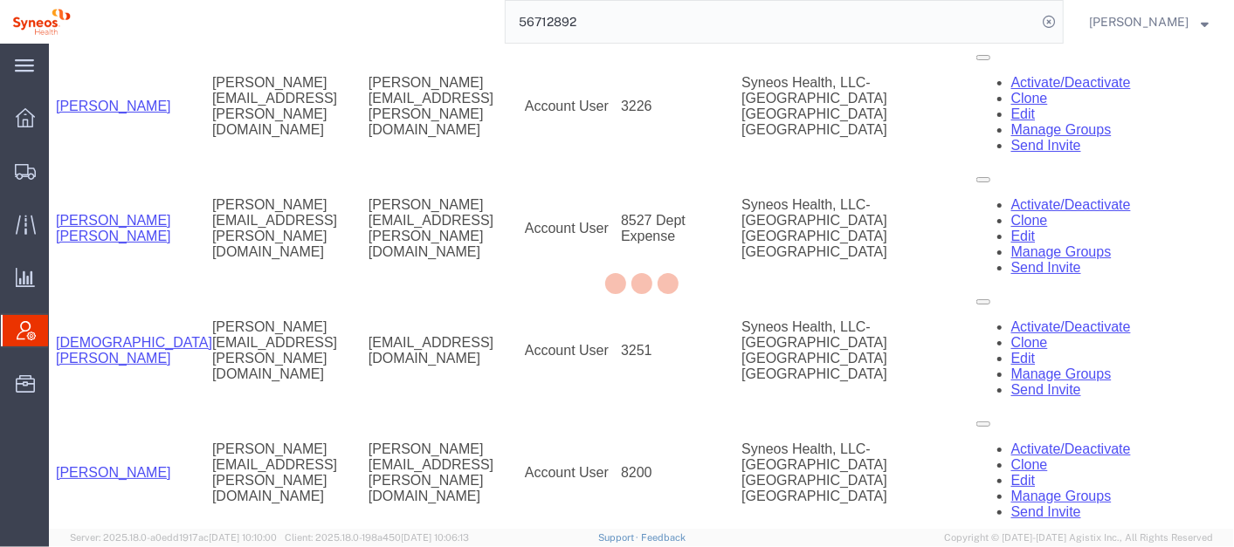
drag, startPoint x: 1227, startPoint y: 502, endPoint x: 1275, endPoint y: 568, distance: 81.9
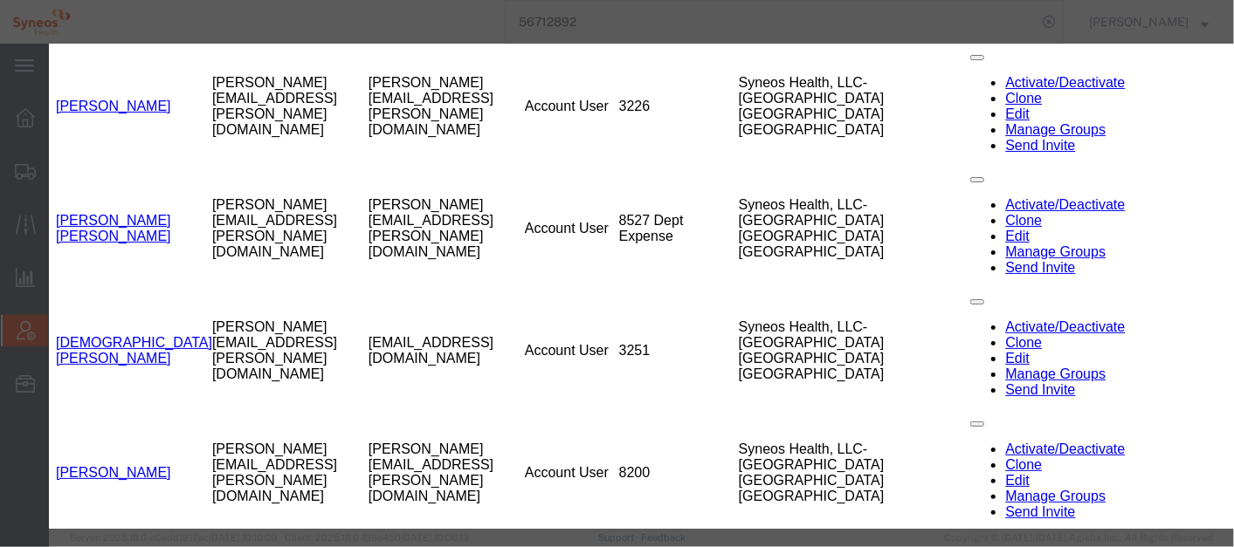
select select "DEPARTMENT"
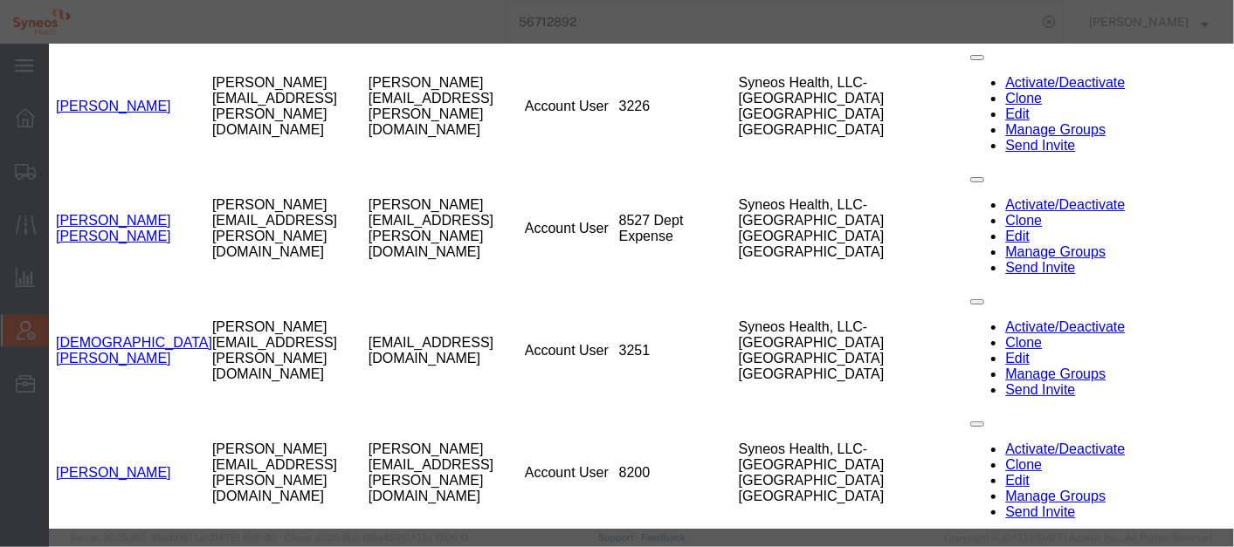
select select "DEPARTMENT"
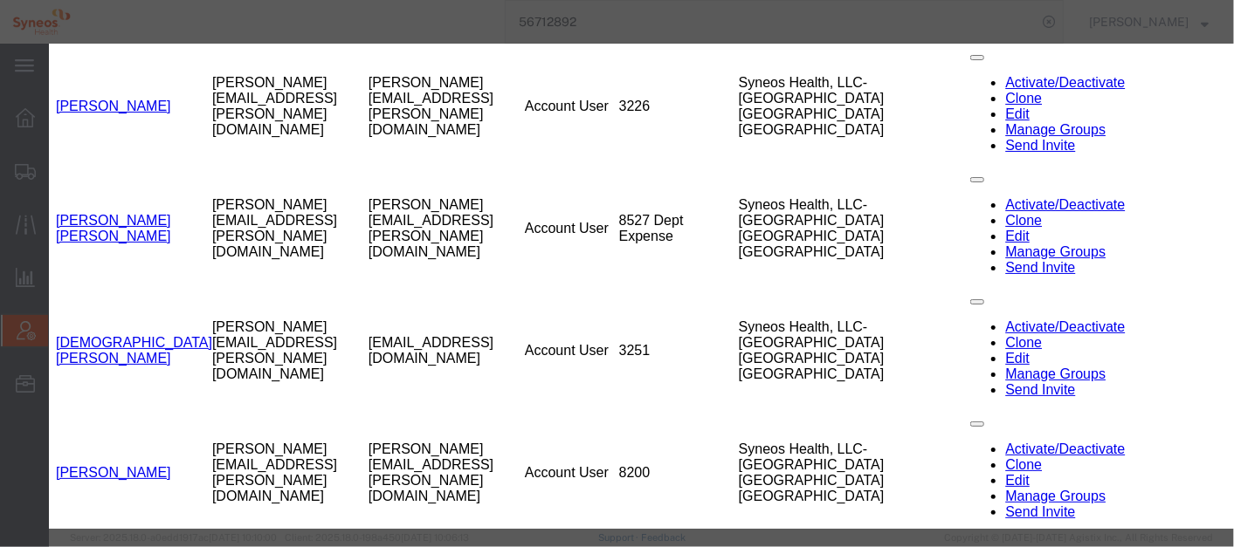
select select "DEPARTMENT"
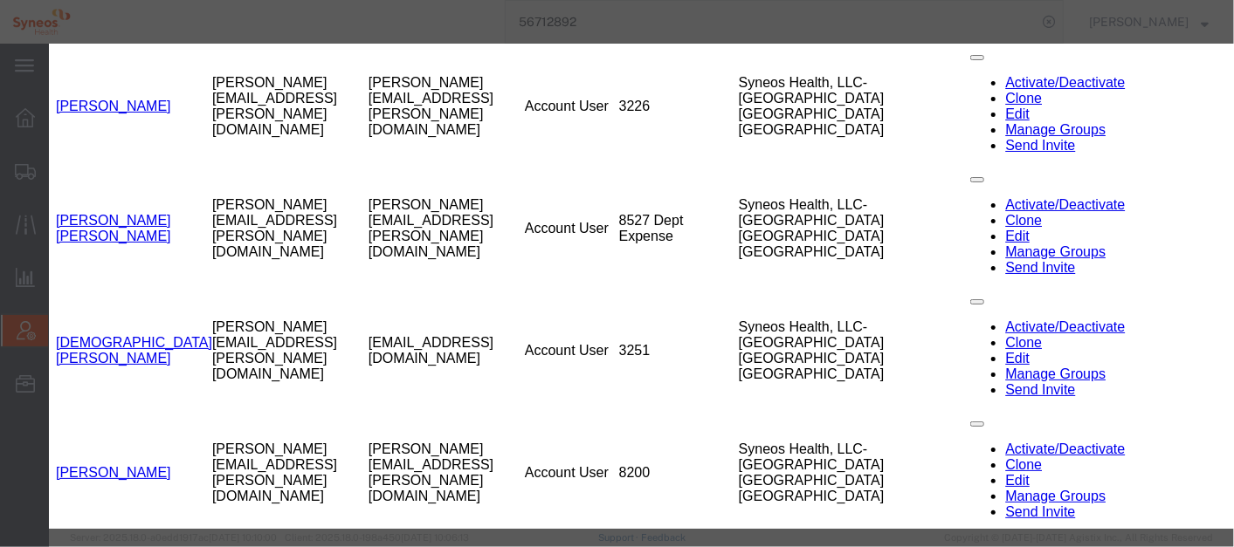
select select "DEPARTMENT"
select select
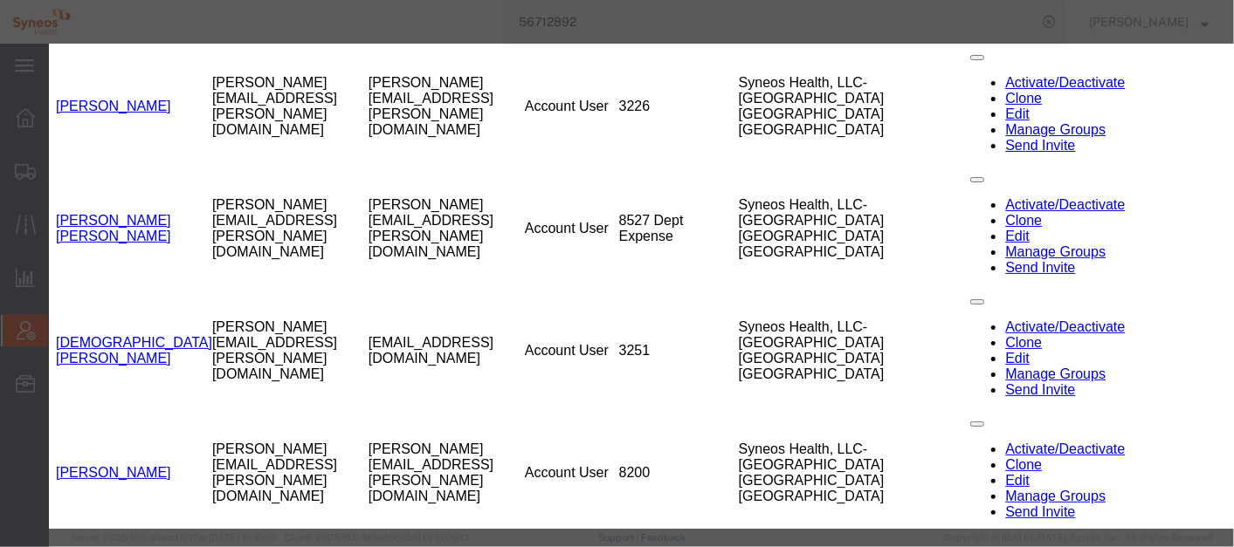
select select
checkbox input "true"
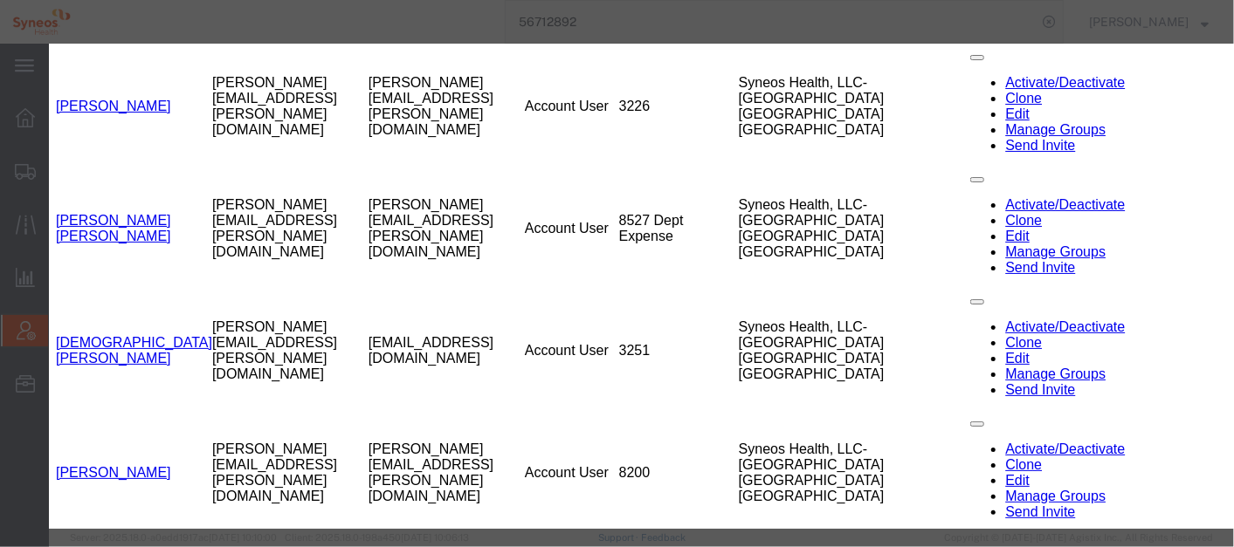
checkbox input "true"
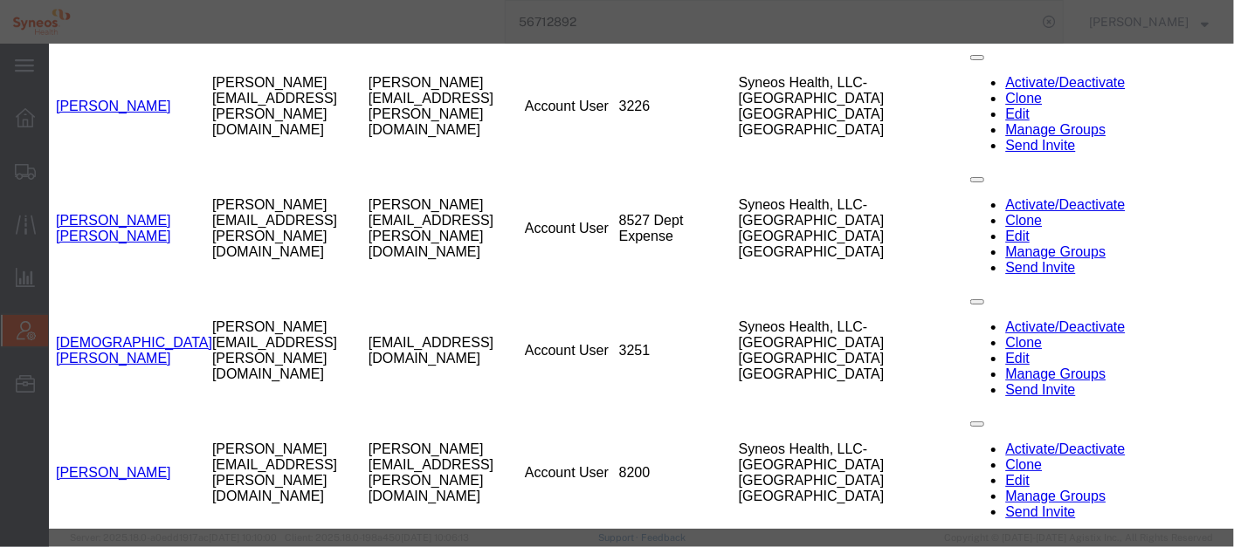
checkbox input "true"
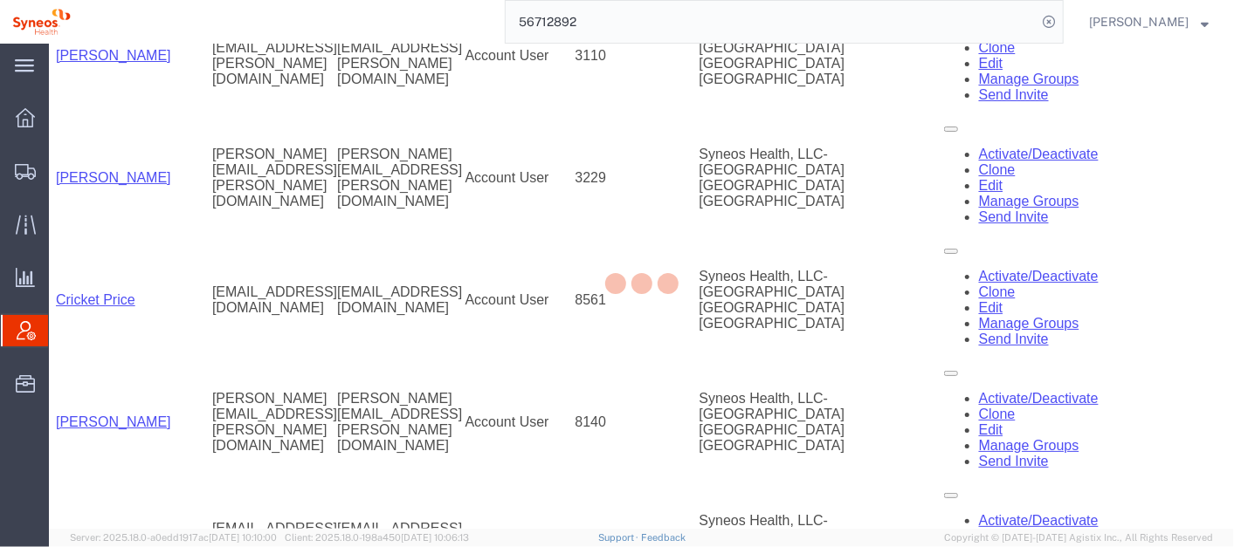
scroll to position [17195, 0]
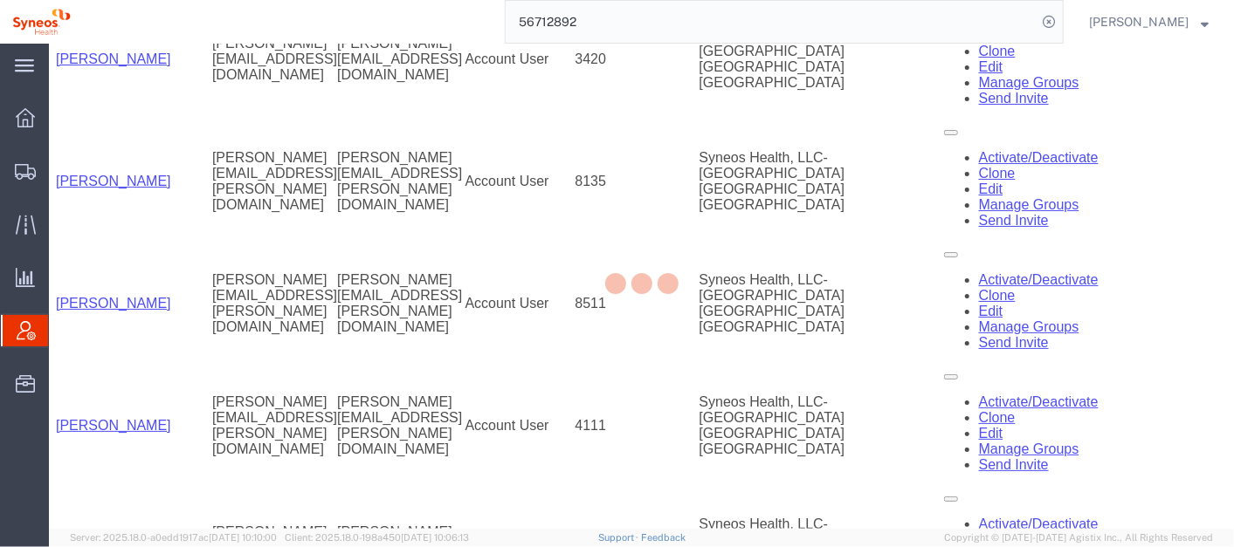
click at [333, 200] on div at bounding box center [641, 286] width 1185 height 485
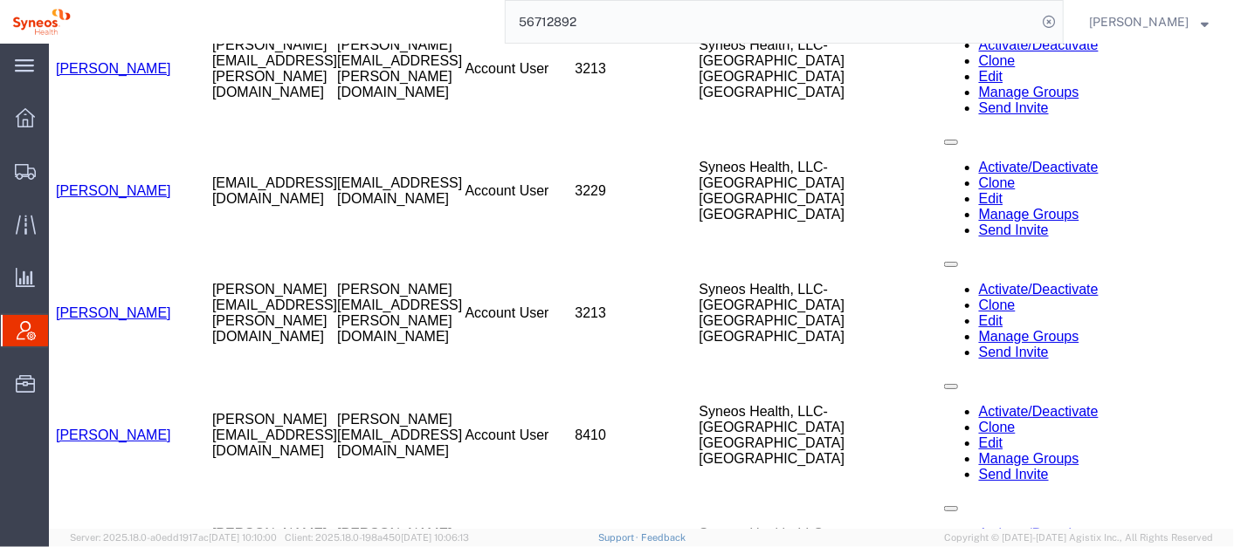
scroll to position [22560, 0]
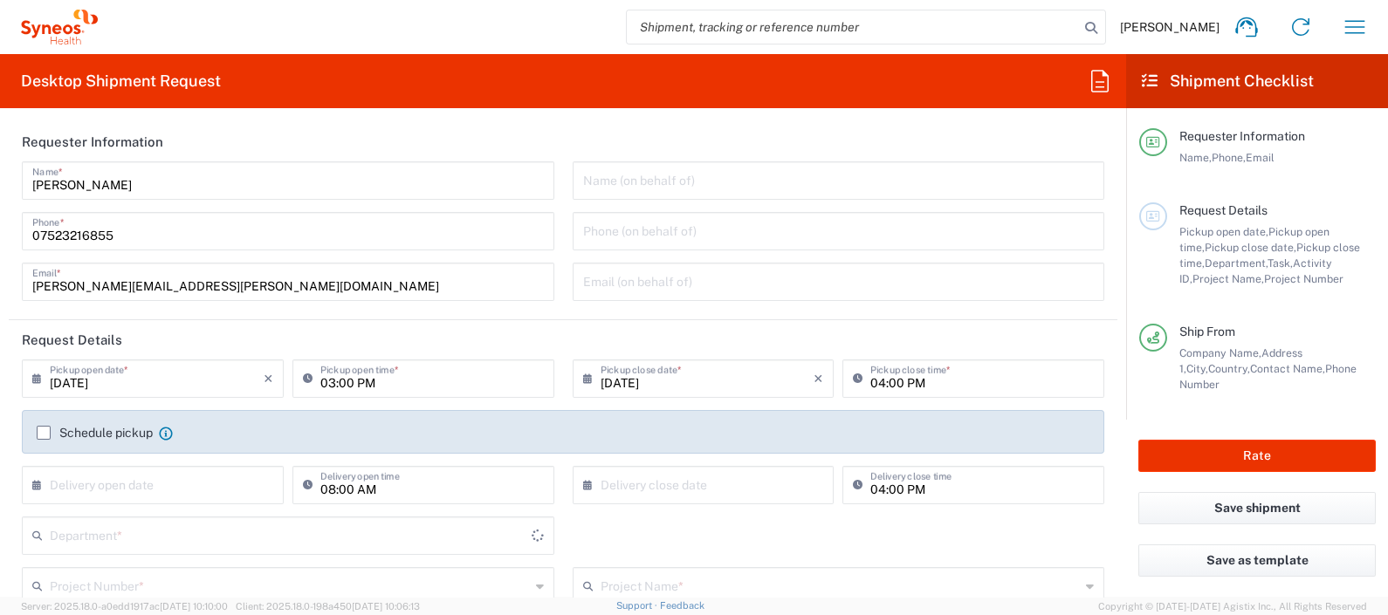
type input "[GEOGRAPHIC_DATA]"
type input "8350"
type input "[GEOGRAPHIC_DATA]"
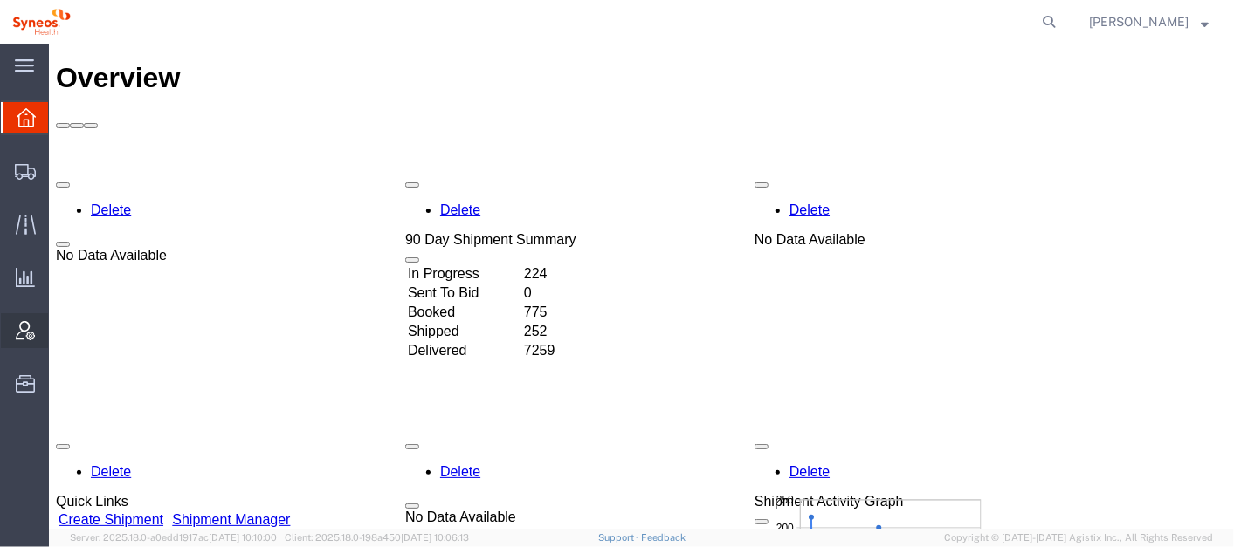
click at [60, 324] on span "Account Admin" at bounding box center [54, 330] width 12 height 35
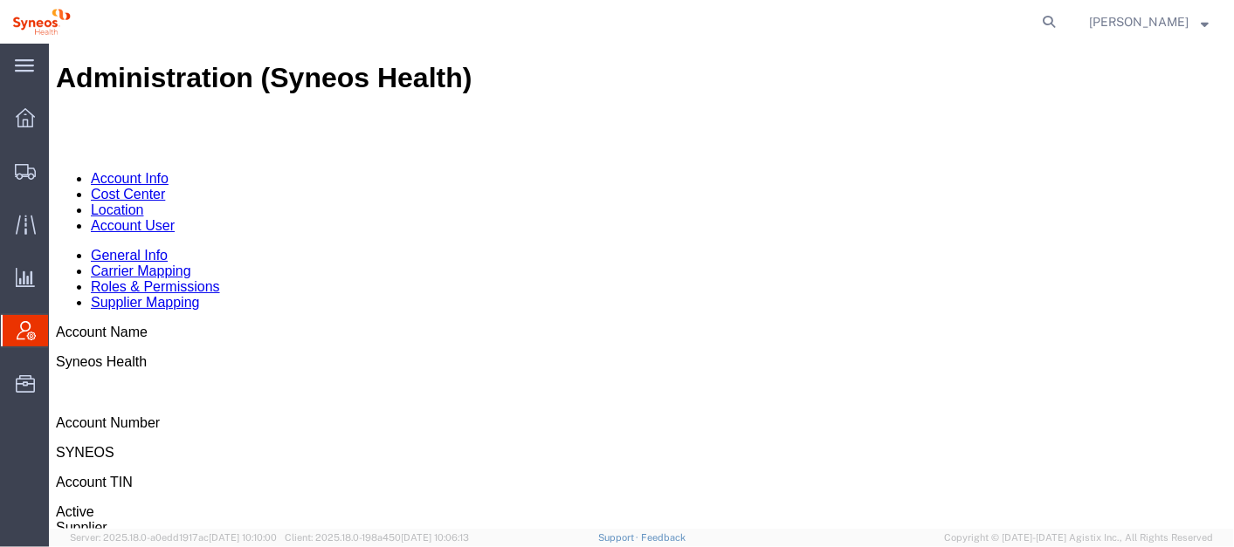
click at [174, 217] on link "Account User" at bounding box center [132, 224] width 84 height 15
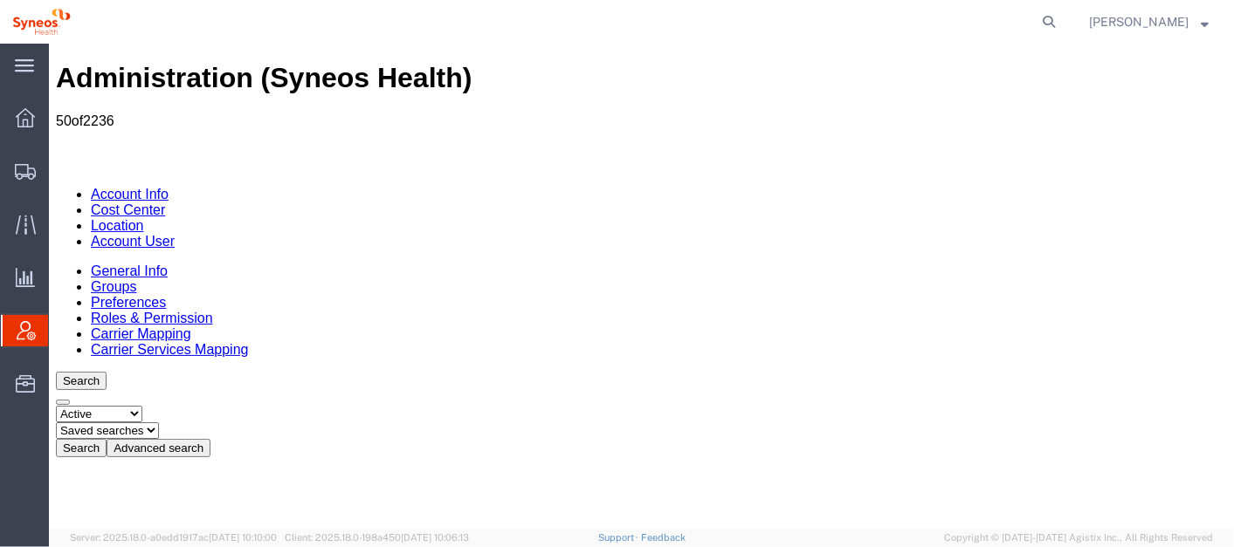
click at [210, 438] on button "Advanced search" at bounding box center [158, 447] width 104 height 18
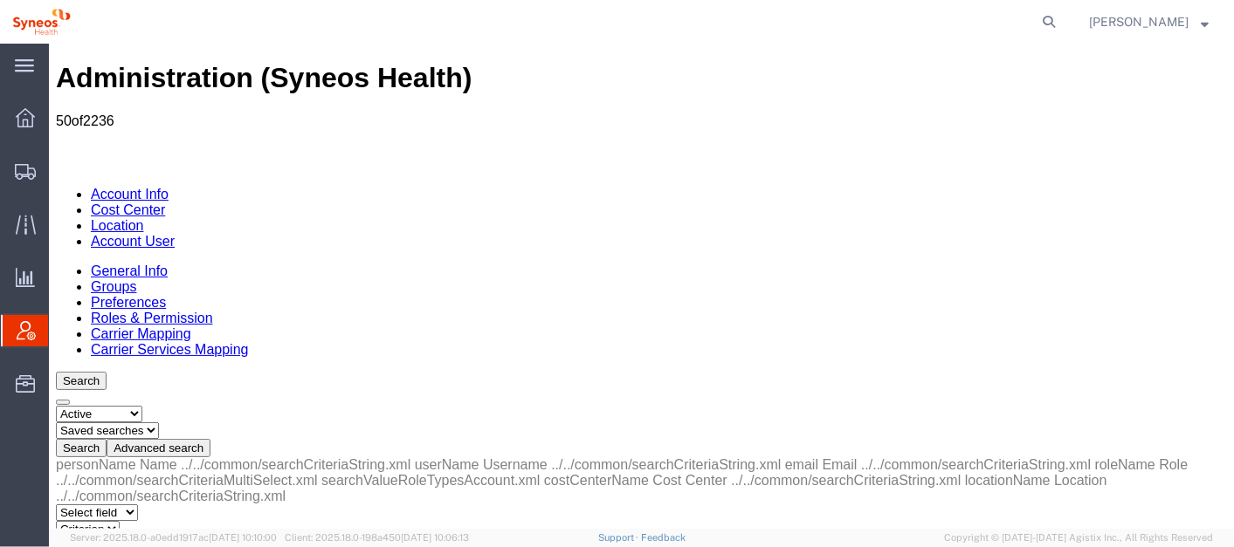
select select "email"
drag, startPoint x: 293, startPoint y: 271, endPoint x: 273, endPoint y: 361, distance: 92.1
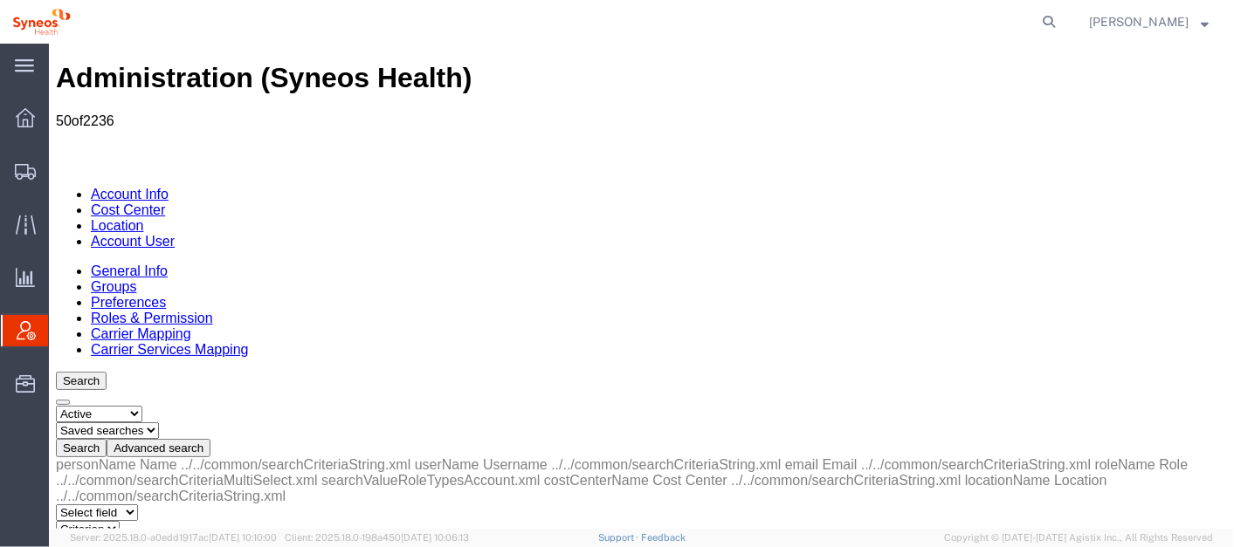
select select "is"
paste input "booking 56712892."
type input "booking 56712892."
drag, startPoint x: 376, startPoint y: 267, endPoint x: 311, endPoint y: 248, distance: 68.2
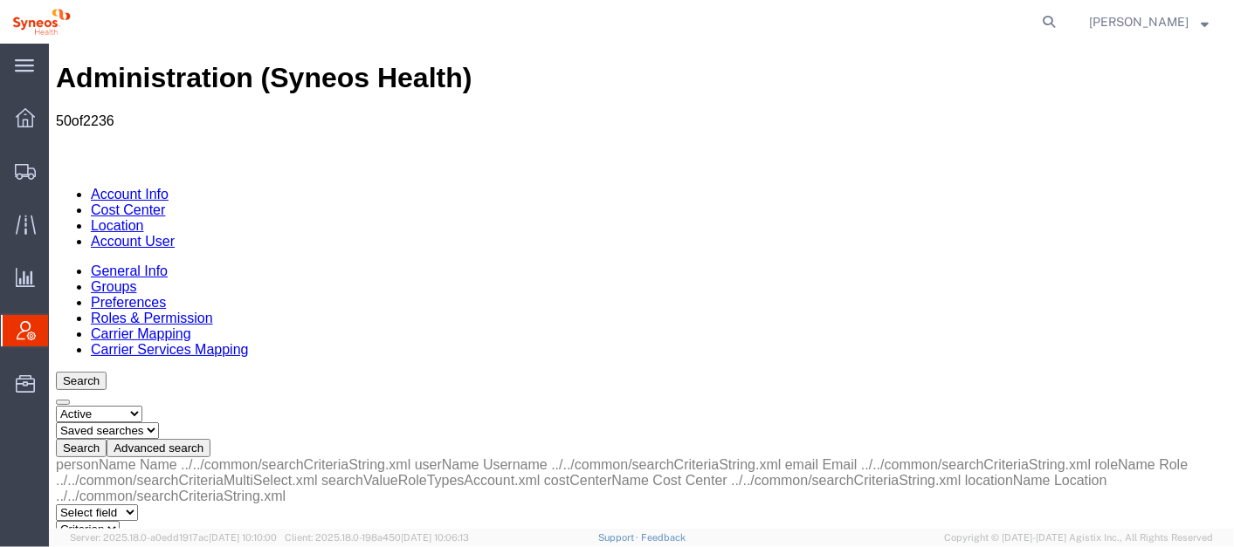
paste input "booking 56712892."
drag, startPoint x: 453, startPoint y: 265, endPoint x: 351, endPoint y: 256, distance: 102.5
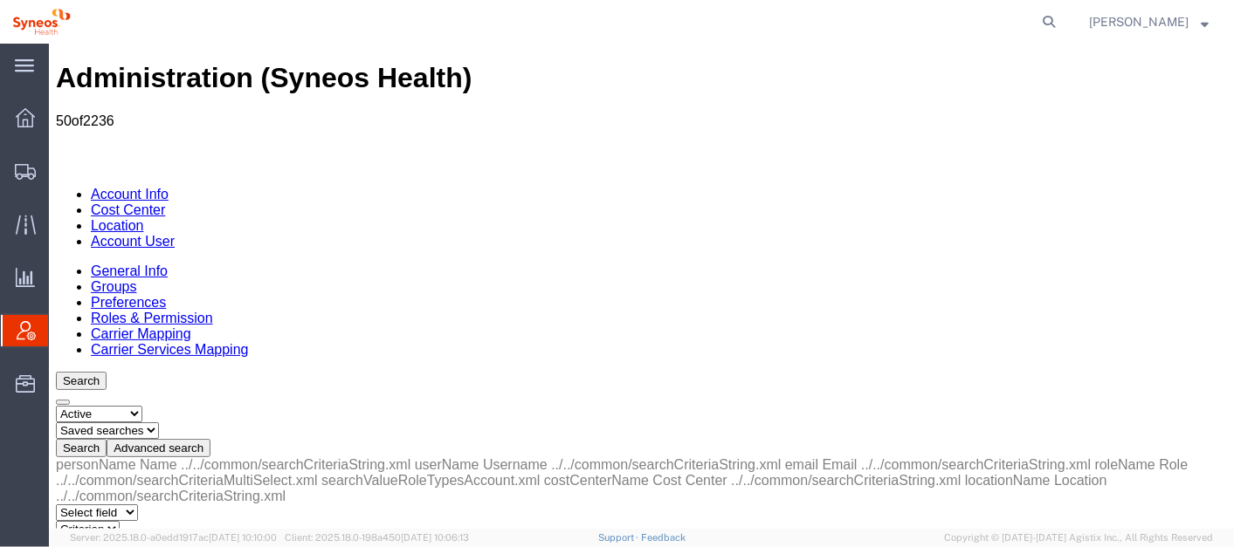
type input "b"
paste input "booking 56712892."
type input "booking 56712892."
drag, startPoint x: 471, startPoint y: 261, endPoint x: 261, endPoint y: 271, distance: 209.7
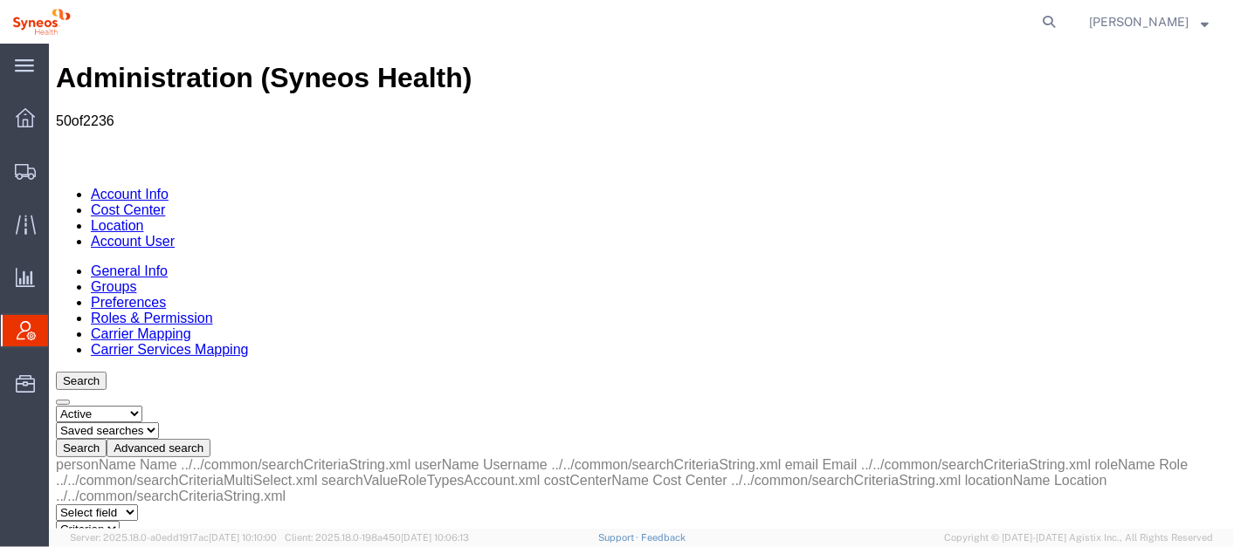
type input "ivana"
select select "personName"
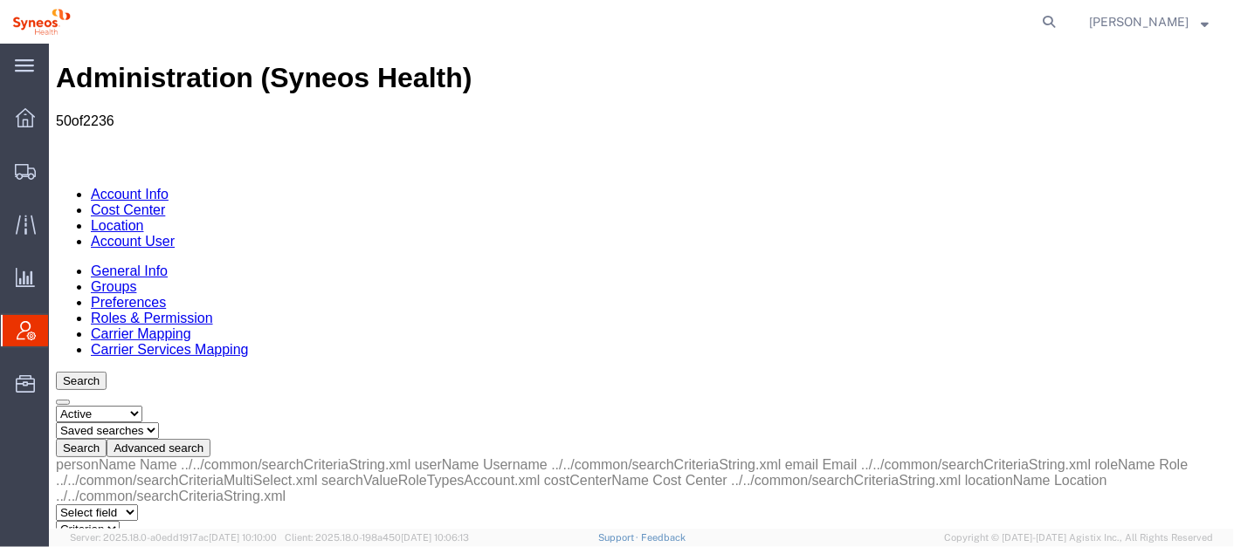
select select "contains"
type input "ivana"
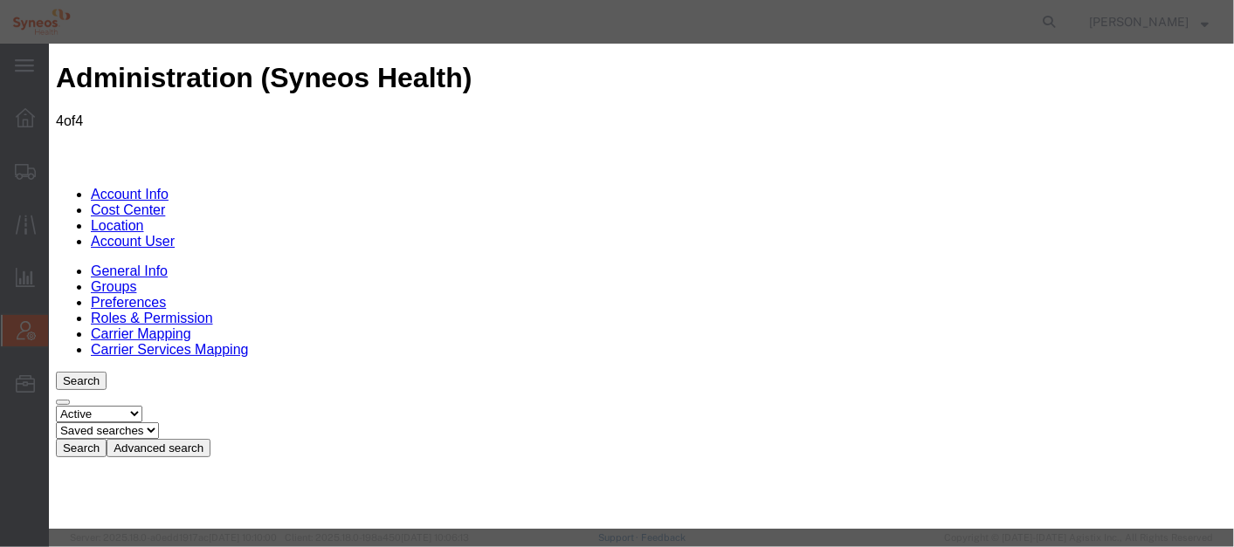
select select "DEPARTMENT"
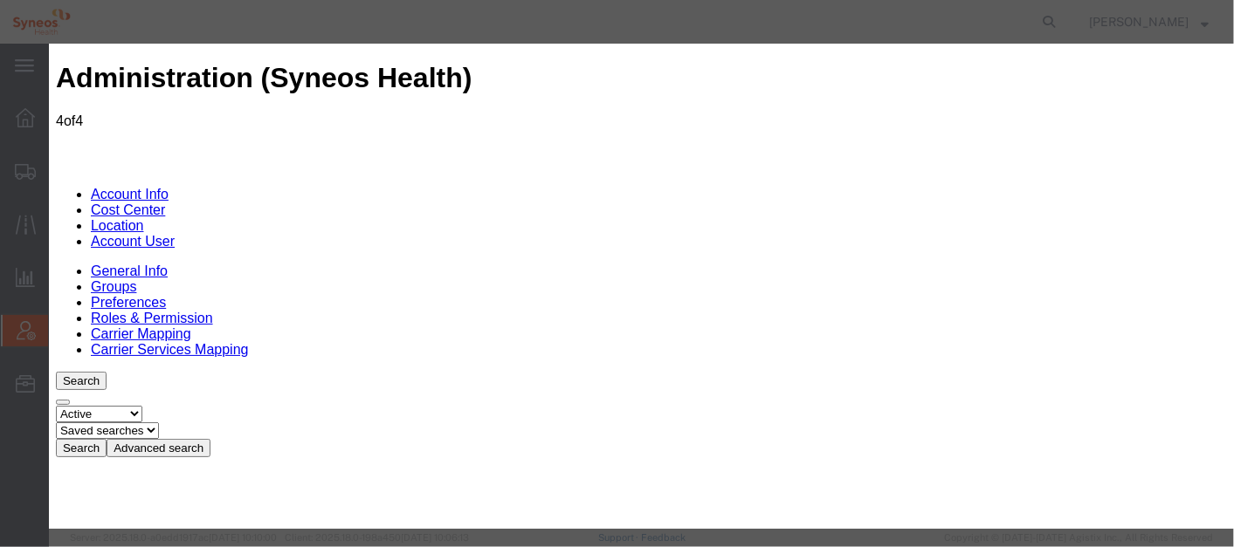
select select "DEPARTMENT"
